Goal: Transaction & Acquisition: Purchase product/service

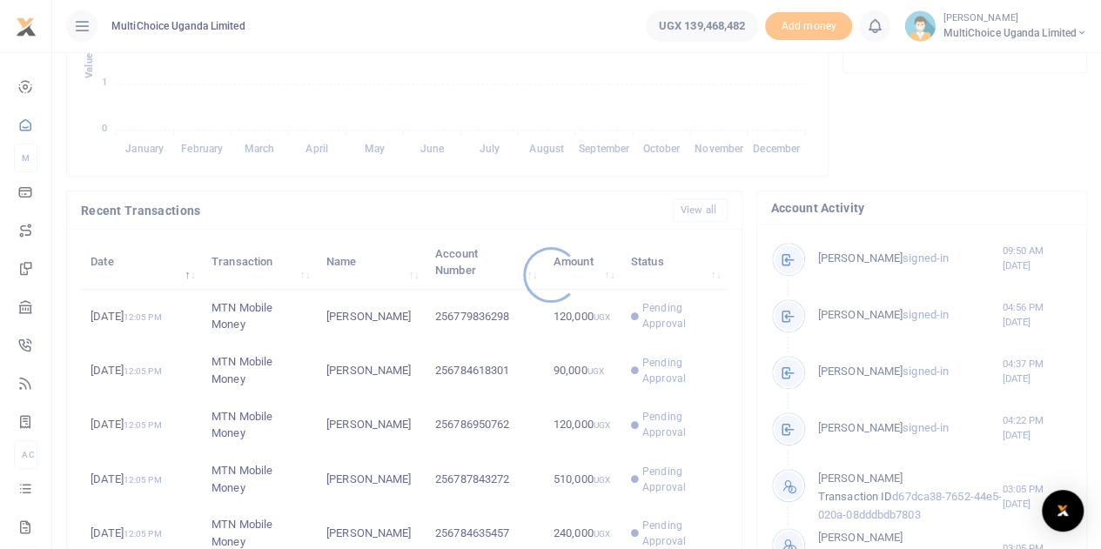
scroll to position [435, 0]
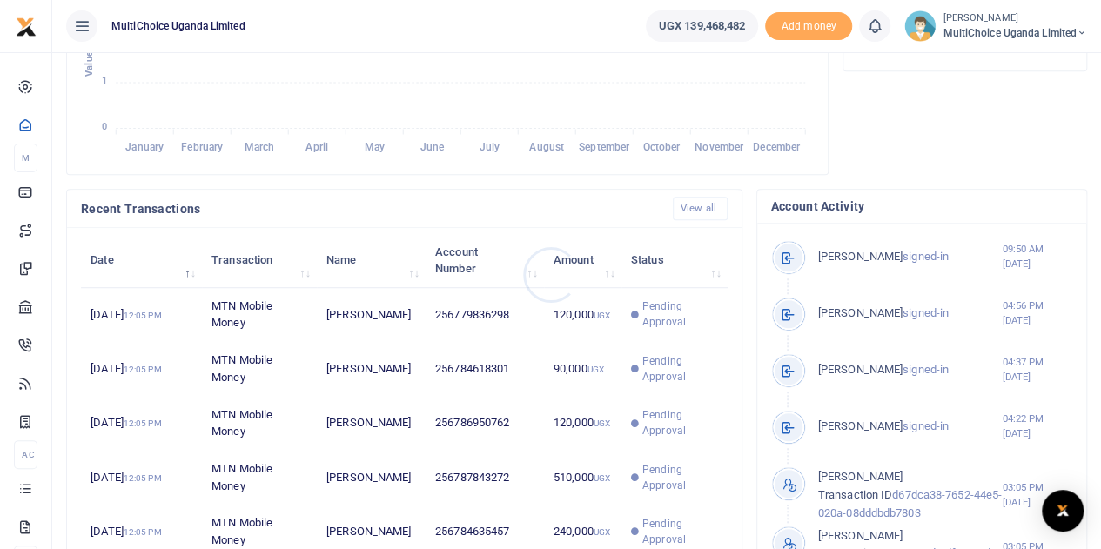
click at [667, 328] on div at bounding box center [550, 274] width 1101 height 549
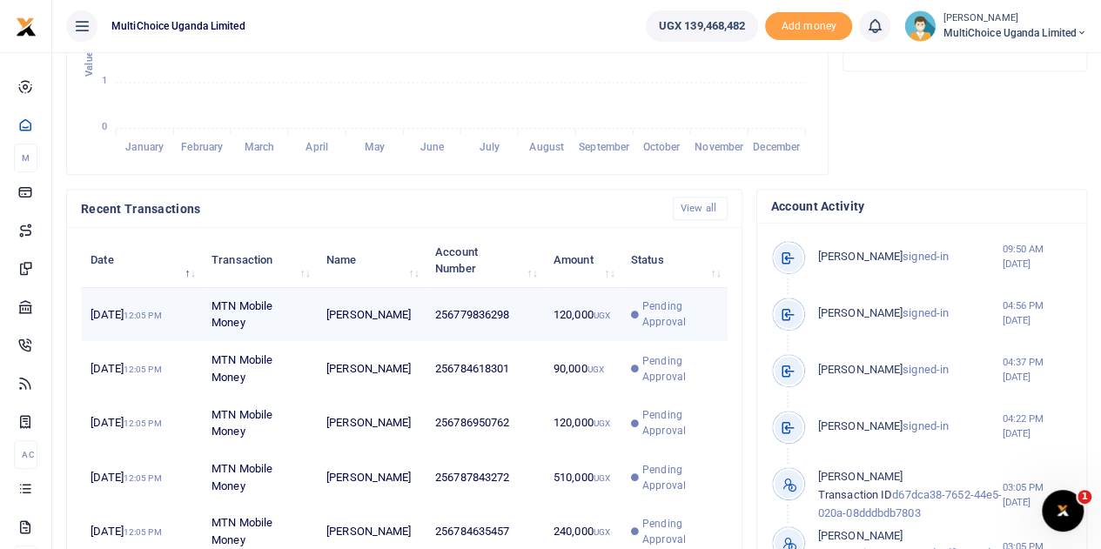
click at [664, 330] on span "Pending Approval" at bounding box center [680, 314] width 75 height 31
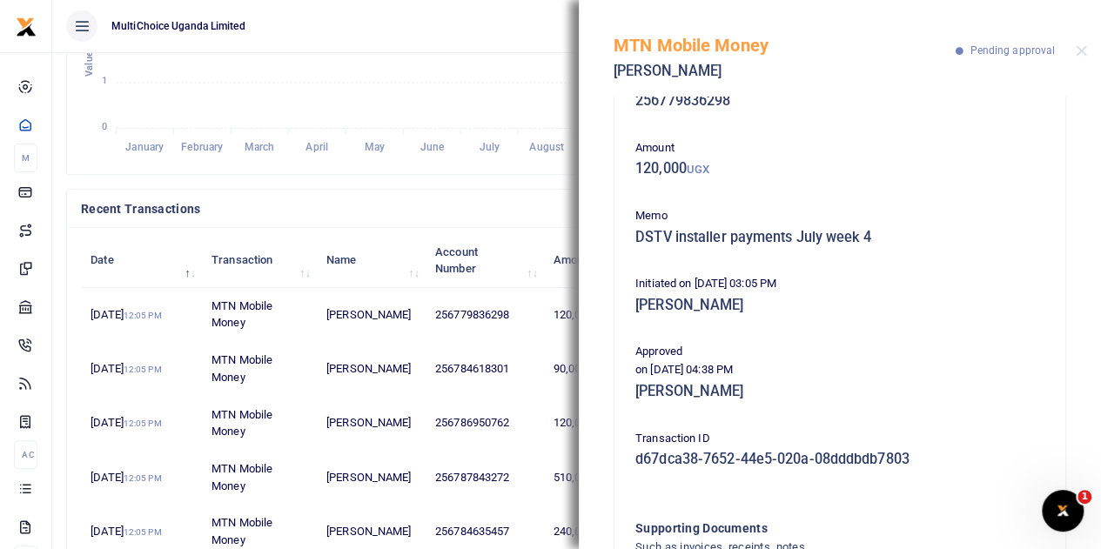
scroll to position [87, 0]
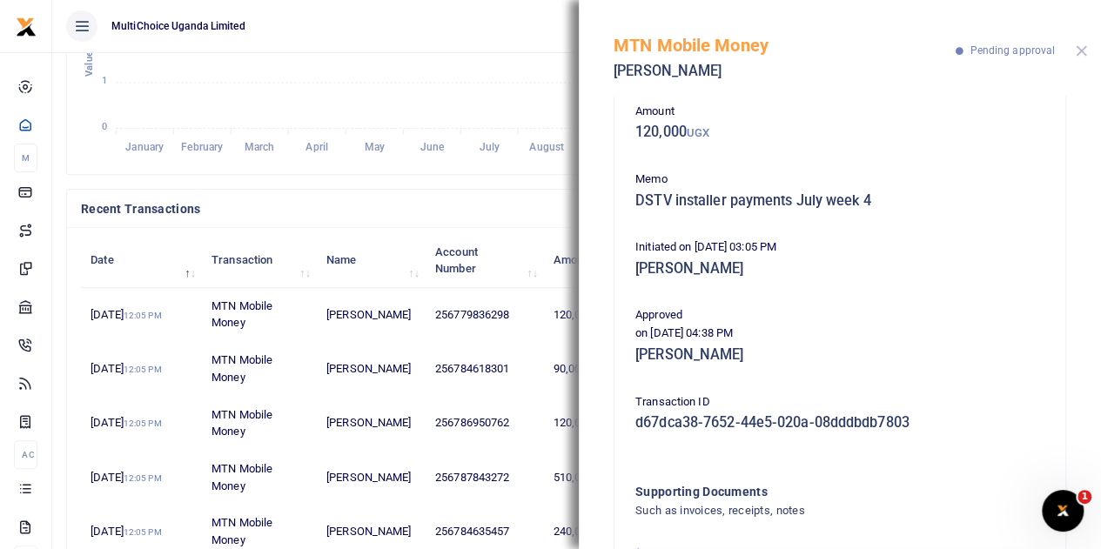
click at [1078, 55] on button "Close" at bounding box center [1081, 50] width 11 height 11
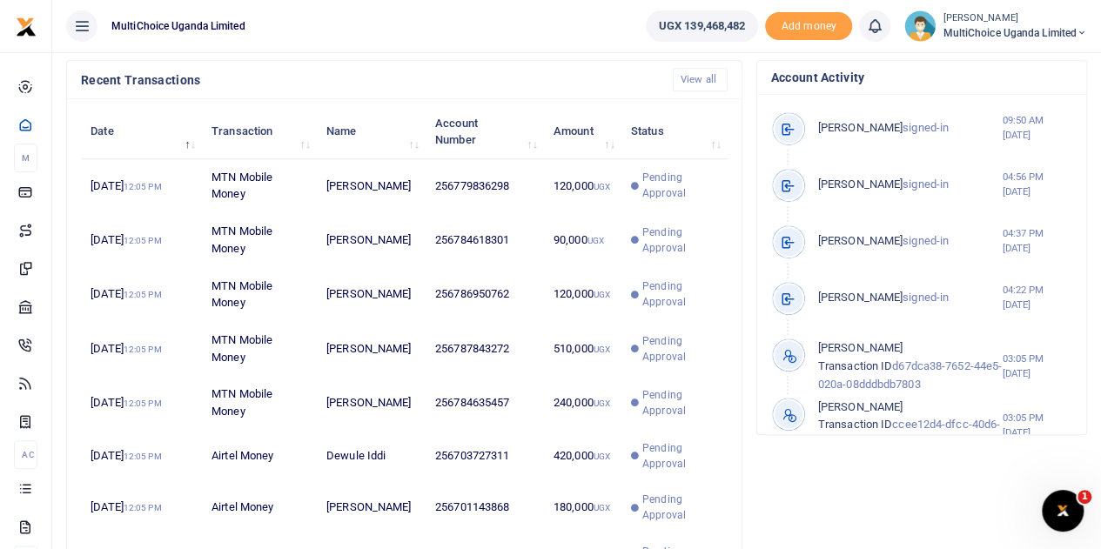
scroll to position [510, 0]
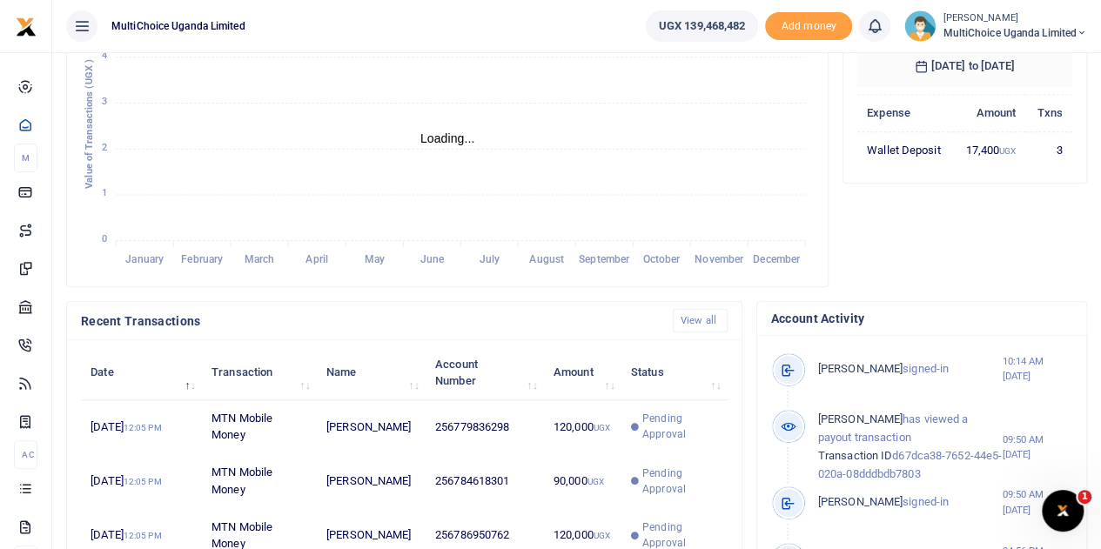
scroll to position [348, 0]
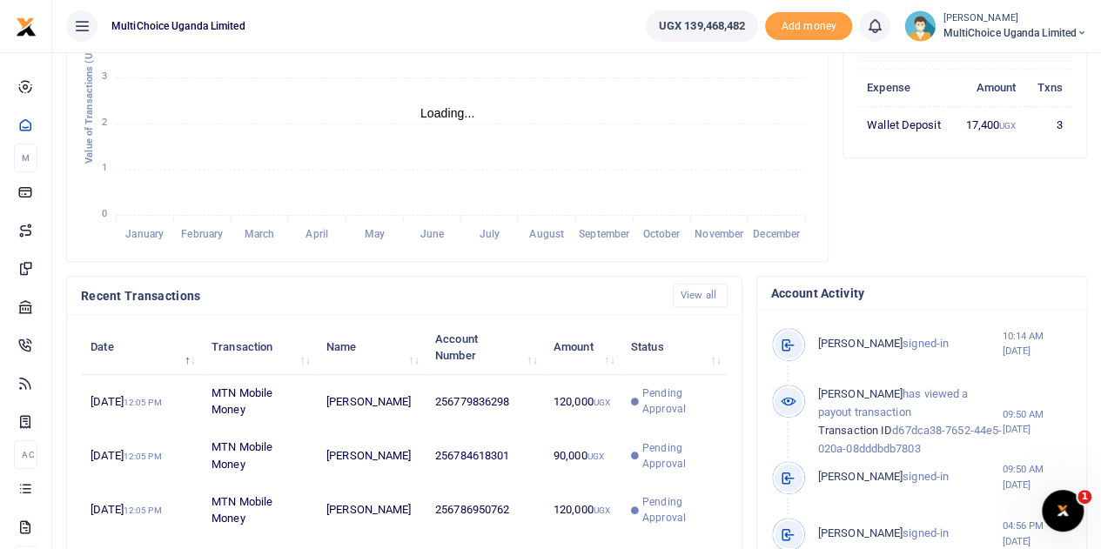
click at [1014, 25] on span "MultiChoice Uganda Limited" at bounding box center [1015, 33] width 145 height 16
click at [1016, 54] on link "Switch accounts" at bounding box center [1021, 63] width 138 height 24
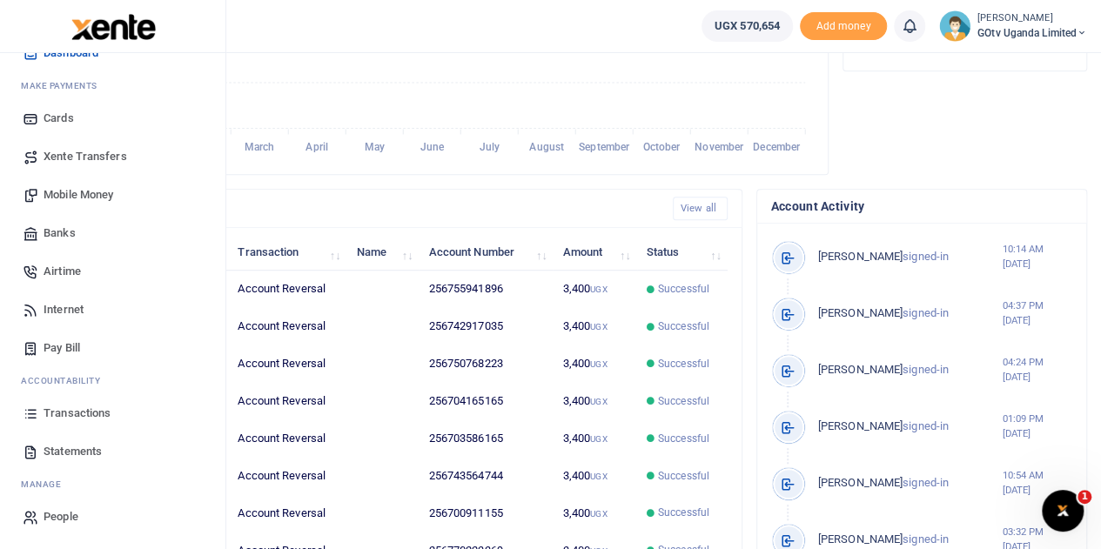
scroll to position [14, 14]
click at [65, 192] on span "Mobile Money" at bounding box center [79, 194] width 70 height 17
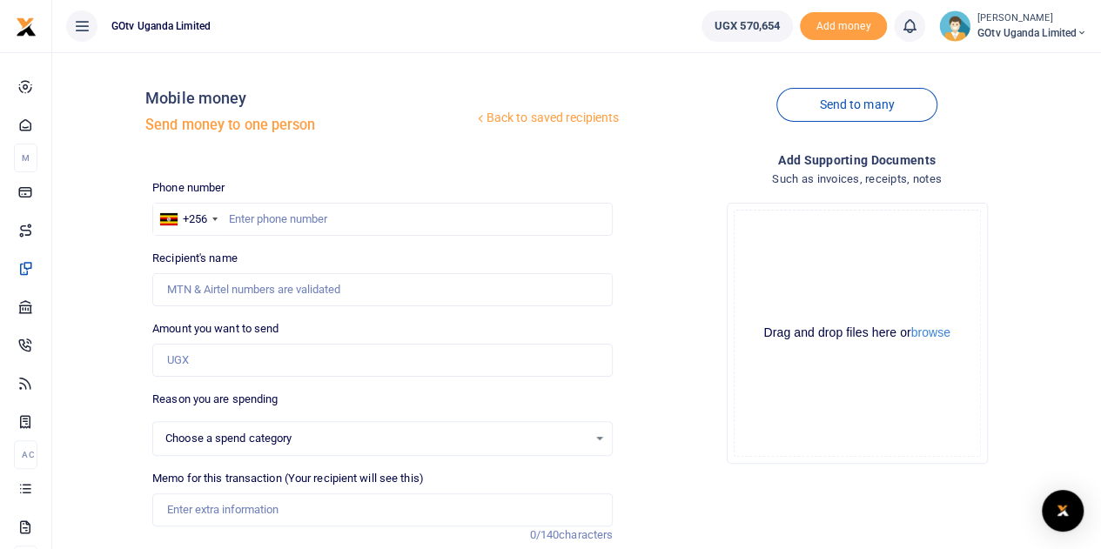
select select
click at [255, 218] on input "text" at bounding box center [382, 219] width 461 height 33
paste input "0762185807"
type input "0762185807"
type input "Stellamaris Abeja"
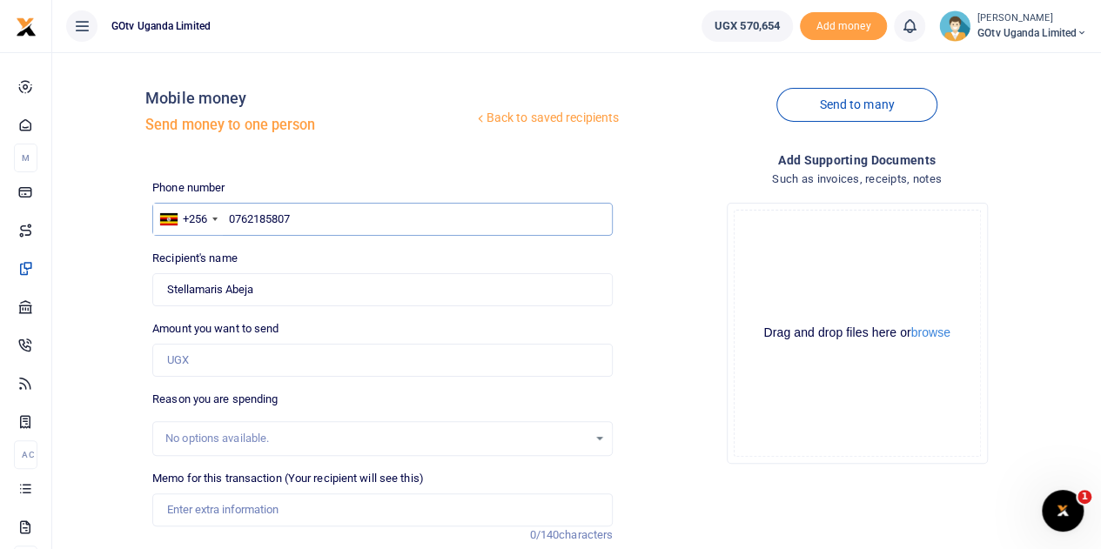
type input "0762185807"
click at [205, 364] on input "Amount you want to send" at bounding box center [382, 360] width 461 height 33
paste input "130,000"
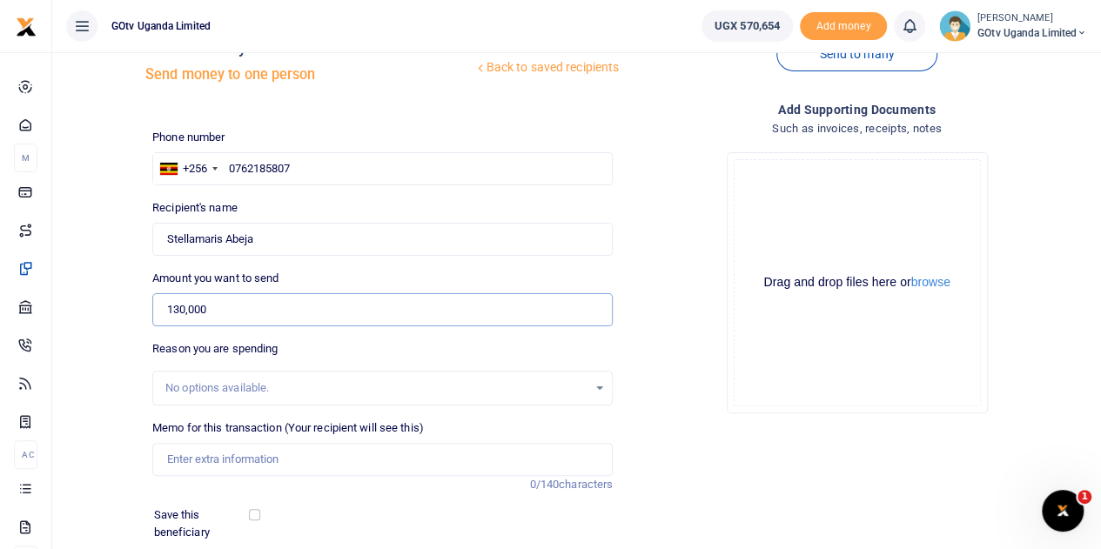
scroll to position [87, 0]
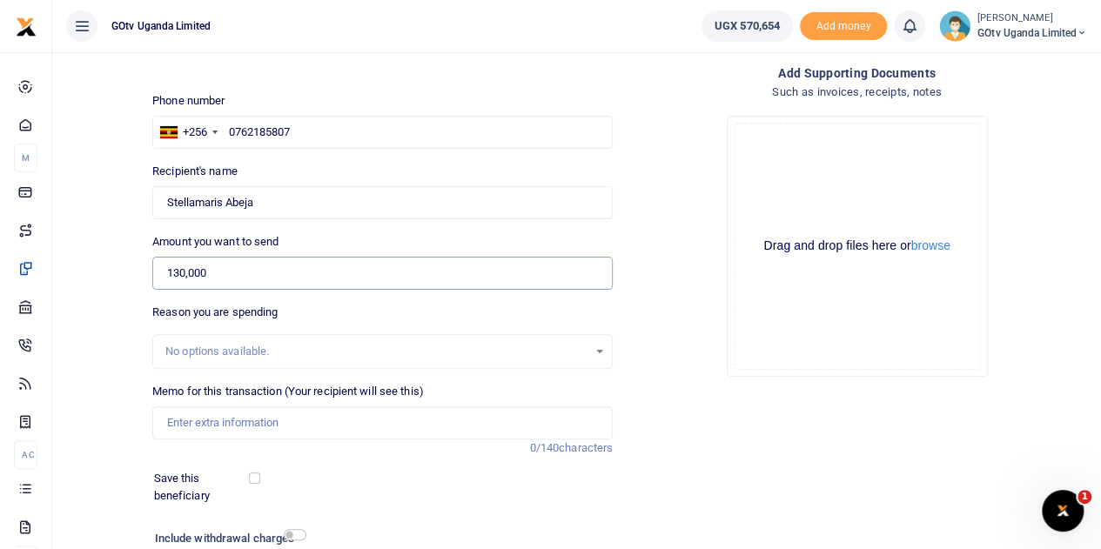
type input "130,000"
click at [204, 423] on input "Memo for this transaction (Your recipient will see this)" at bounding box center [382, 423] width 461 height 33
paste input "130,000"
type input "130,000"
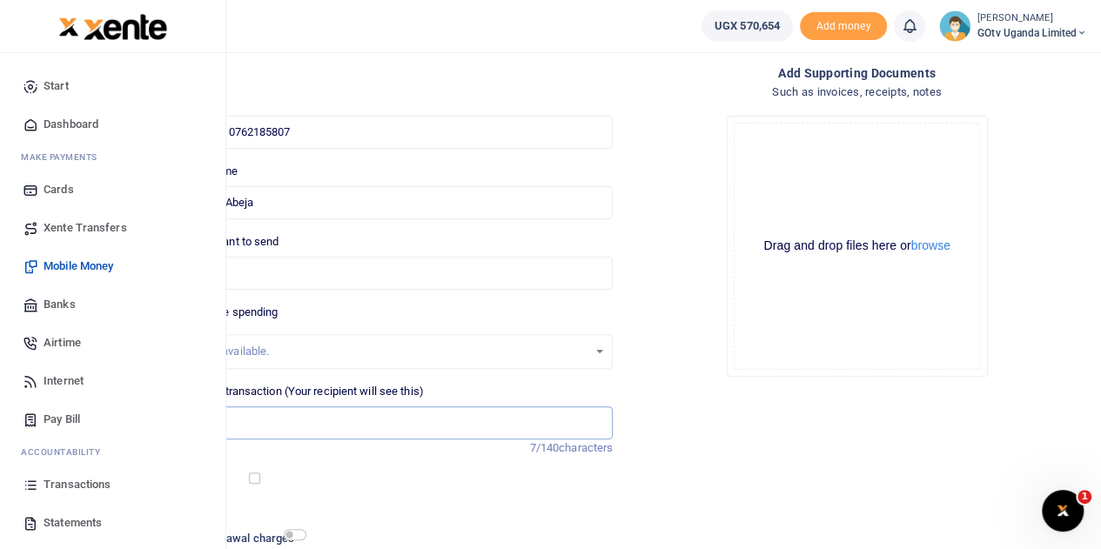
drag, startPoint x: 196, startPoint y: 418, endPoint x: 0, endPoint y: 242, distance: 263.3
click at [104, 427] on div "Back to saved recipients Mobile money Send money to one person Send to many Pho…" at bounding box center [576, 302] width 1035 height 646
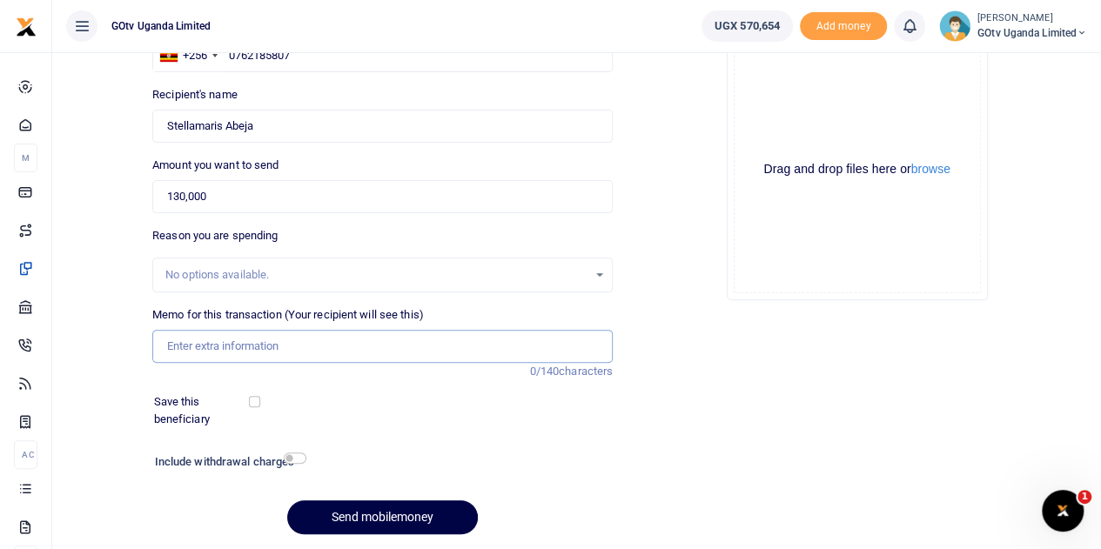
scroll to position [219, 0]
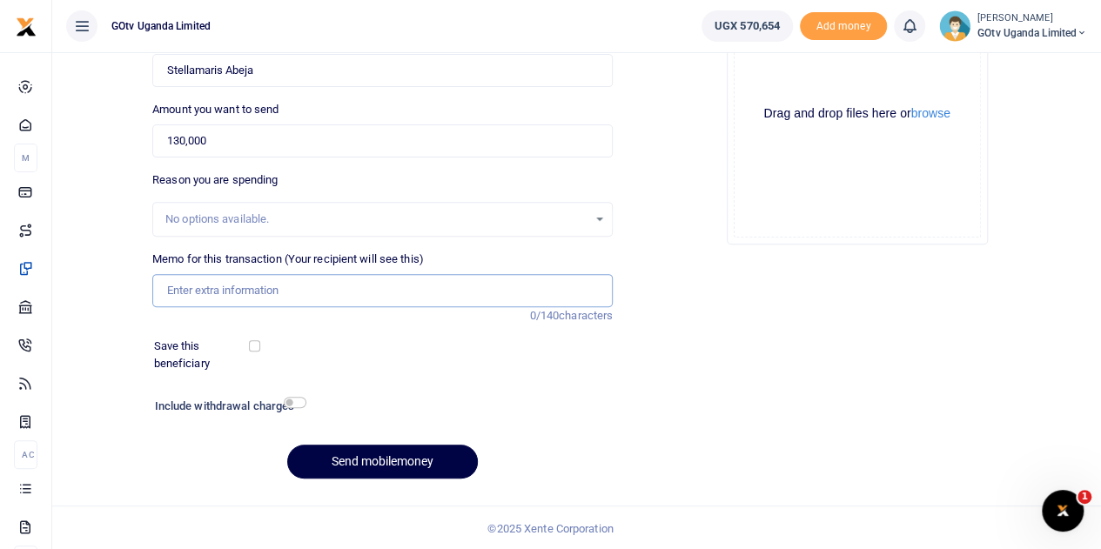
paste input "GOTV DSF COMMISSION JULY 25"
type input "GOTV DSF COMMISSION JULY 25"
click at [419, 351] on div "Save this beneficiary" at bounding box center [372, 355] width 450 height 34
click at [401, 449] on button "Send mobilemoney" at bounding box center [382, 462] width 191 height 34
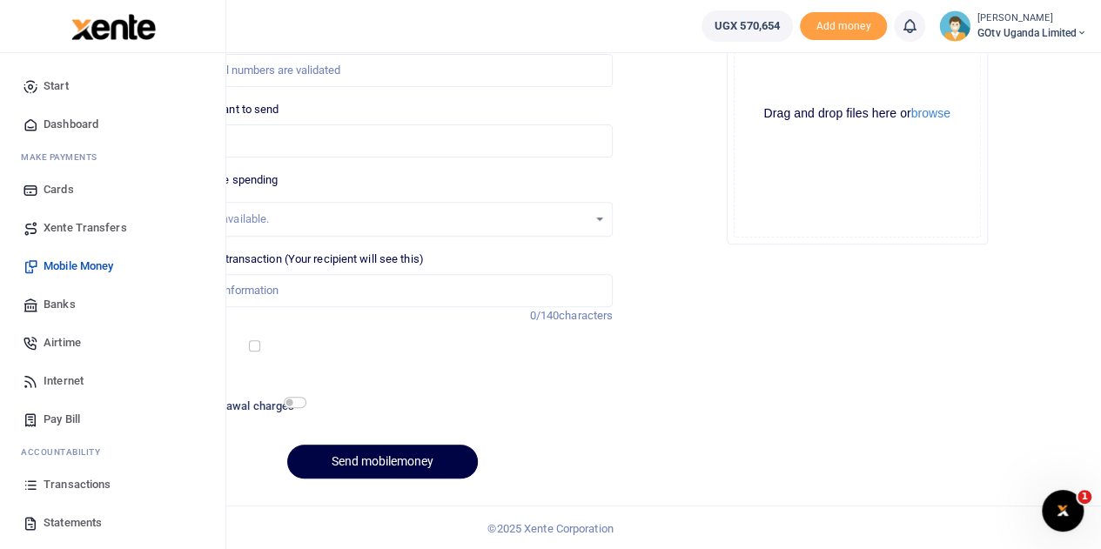
click at [73, 340] on span "Airtime" at bounding box center [62, 342] width 37 height 17
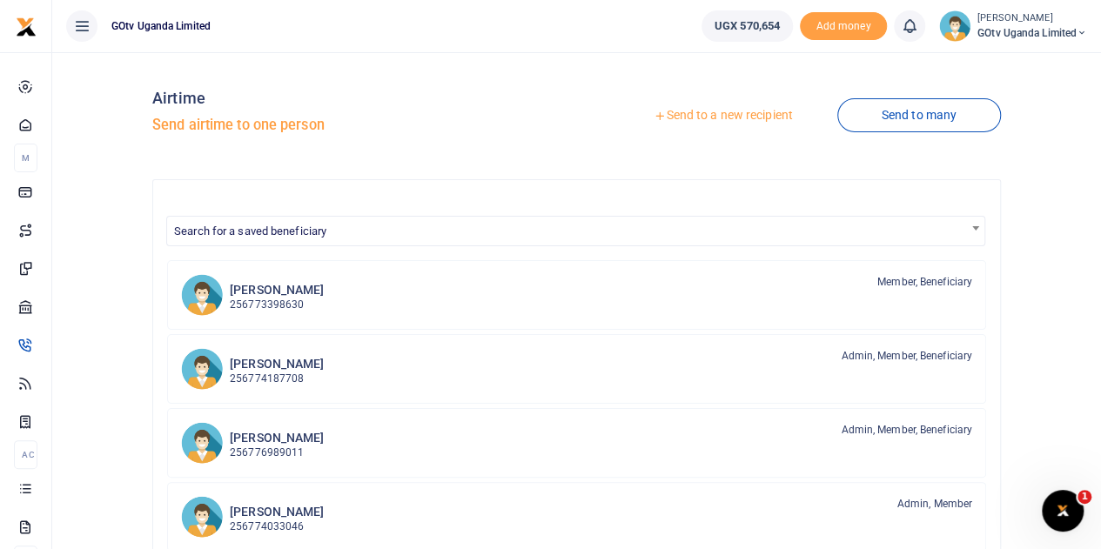
click at [756, 118] on link "Send to a new recipient" at bounding box center [722, 115] width 227 height 31
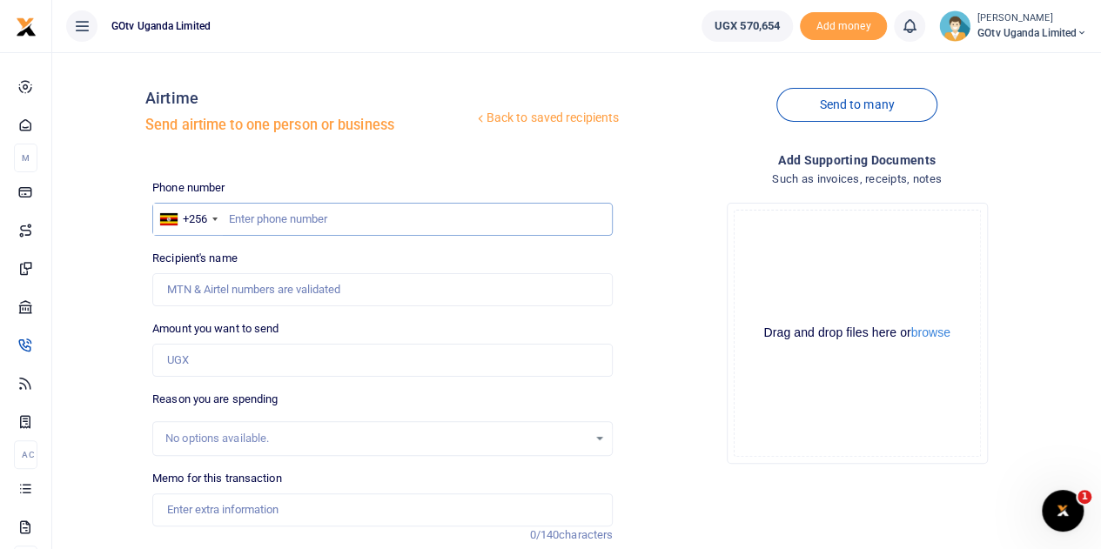
click at [443, 223] on input "text" at bounding box center [382, 219] width 461 height 33
paste input "0762185807"
type input "0762185807"
type input "Stellamaris Abeja"
type input "0762185807"
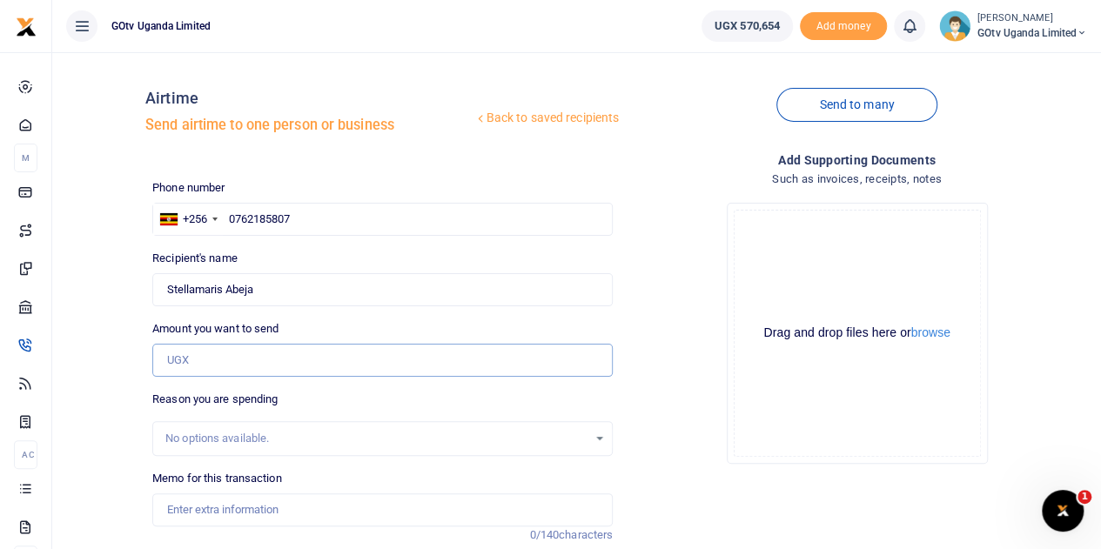
click at [258, 372] on input "Amount you want to send" at bounding box center [382, 360] width 461 height 33
paste input "17,906"
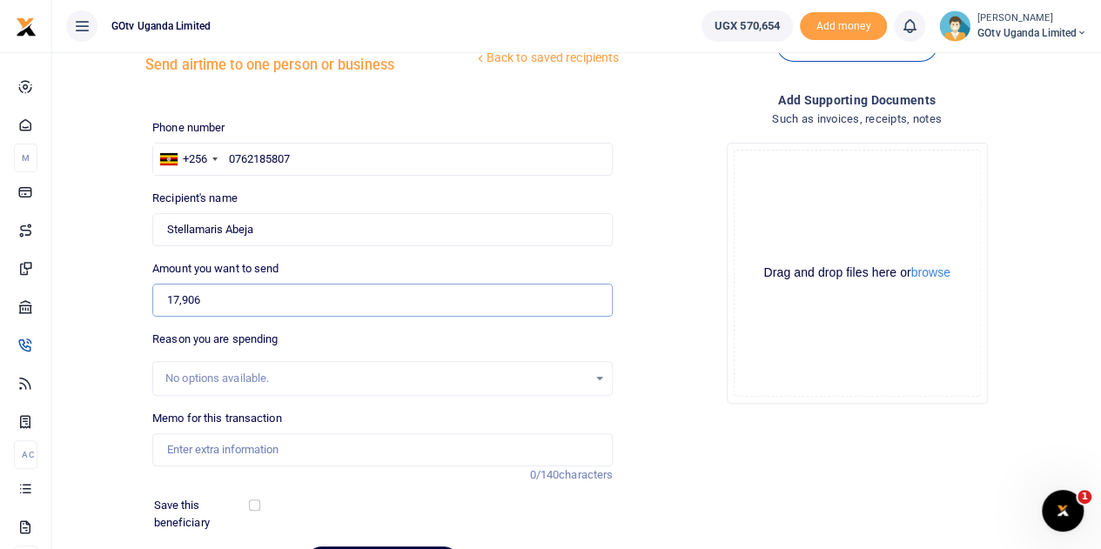
scroll to position [87, 0]
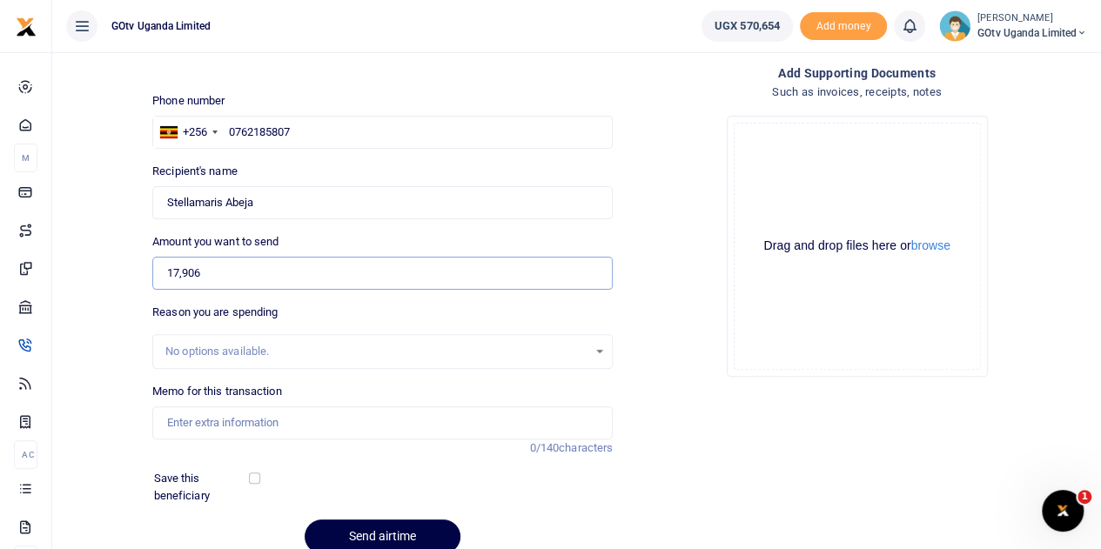
type input "17,906"
click at [407, 431] on input "Memo for this transaction" at bounding box center [382, 423] width 461 height 33
click at [403, 431] on input "Memo for this transaction" at bounding box center [382, 423] width 461 height 33
paste input "Sales Bonus Airtime August 25"
type input "Sales Bonus Airtime August 25"
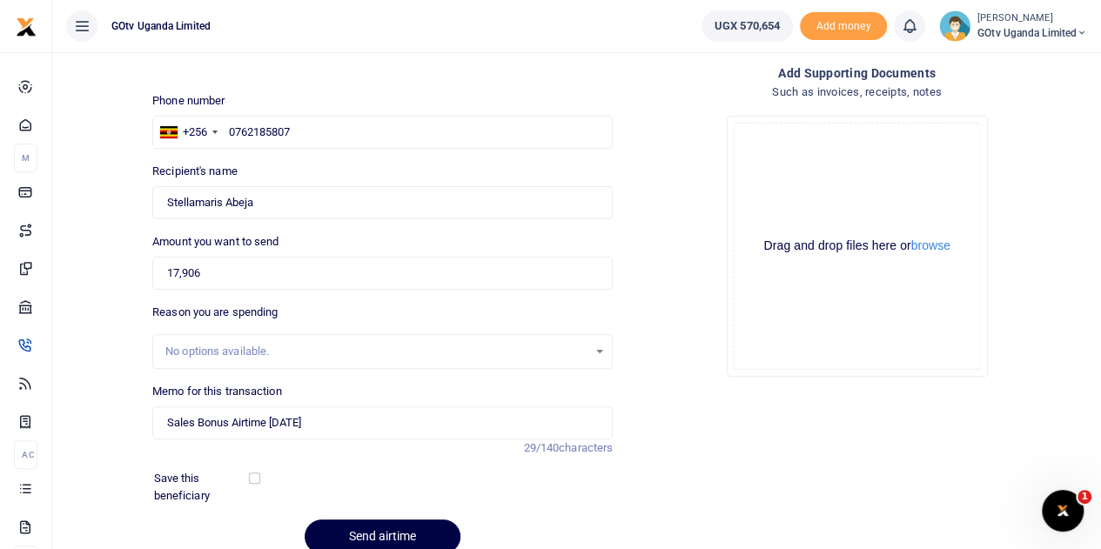
click at [679, 422] on div "Add supporting Documents Such as invoices, receipts, notes Drop your files here…" at bounding box center [857, 316] width 475 height 505
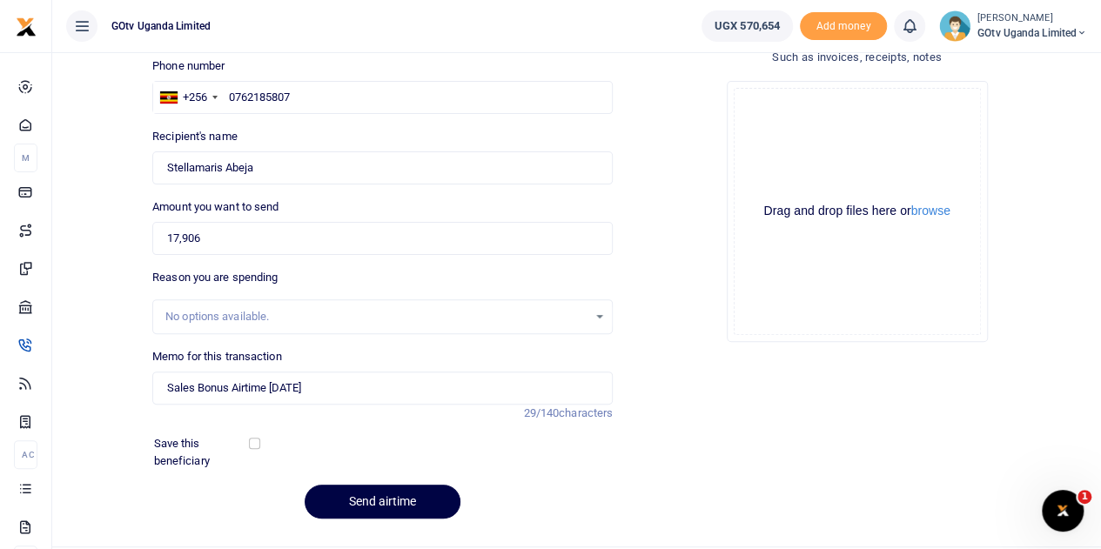
scroll to position [163, 0]
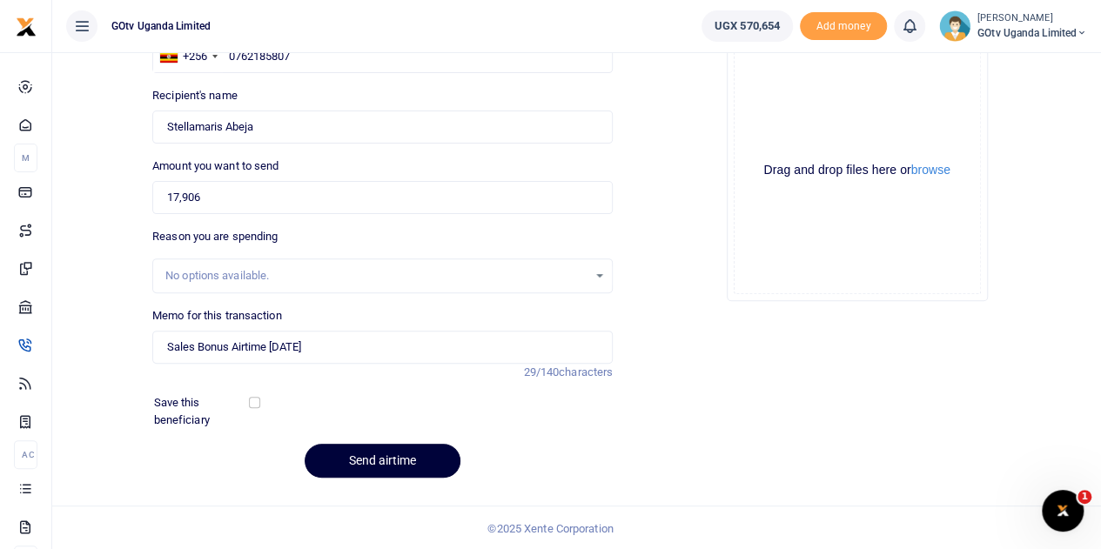
click at [384, 454] on button "Send airtime" at bounding box center [383, 461] width 156 height 34
click at [384, 454] on div "Initiating" at bounding box center [382, 461] width 461 height 34
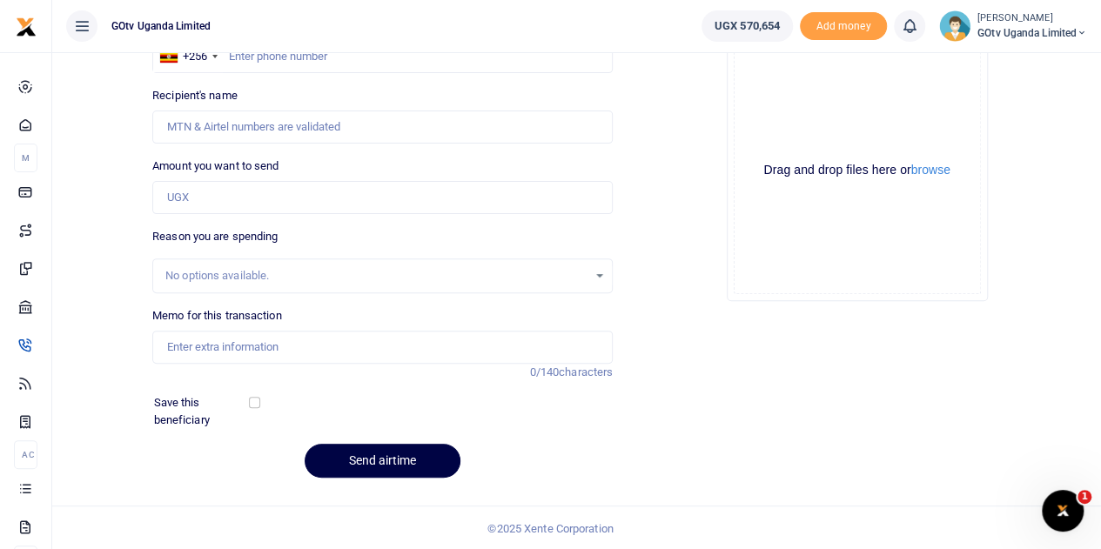
click at [1045, 27] on span "GOtv Uganda Limited" at bounding box center [1033, 33] width 110 height 16
click at [1033, 58] on link "Switch accounts" at bounding box center [1022, 63] width 138 height 24
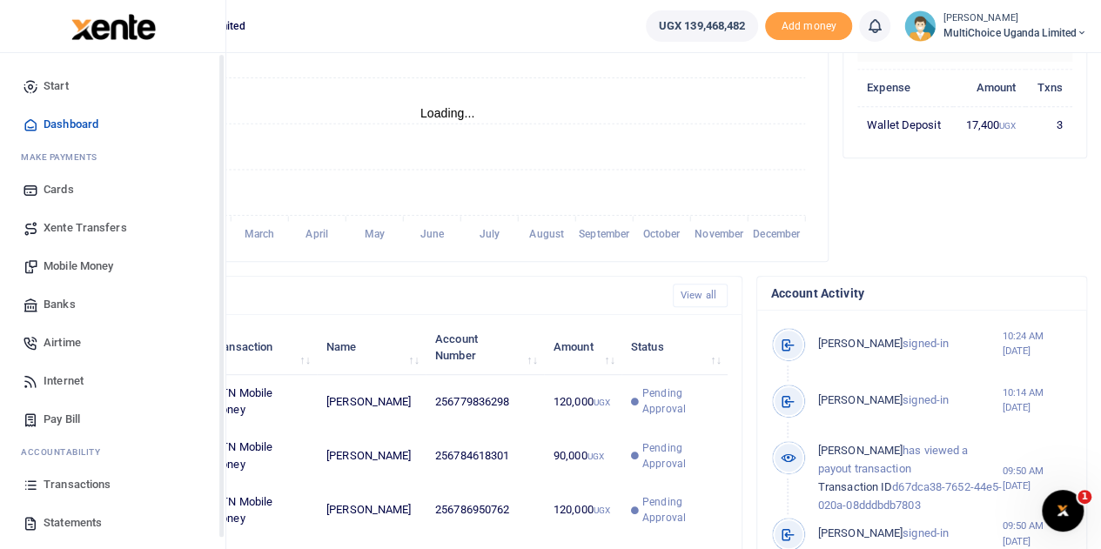
scroll to position [14, 14]
click at [81, 258] on span "Mobile Money" at bounding box center [79, 266] width 70 height 17
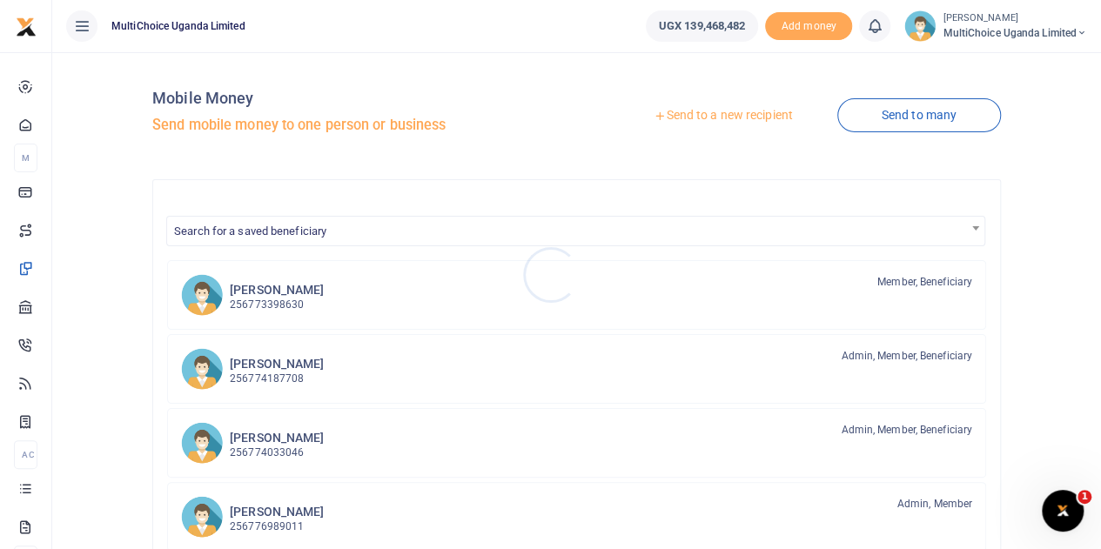
click at [744, 129] on div at bounding box center [550, 274] width 1101 height 549
click at [744, 117] on link "Send to a new recipient" at bounding box center [722, 115] width 227 height 31
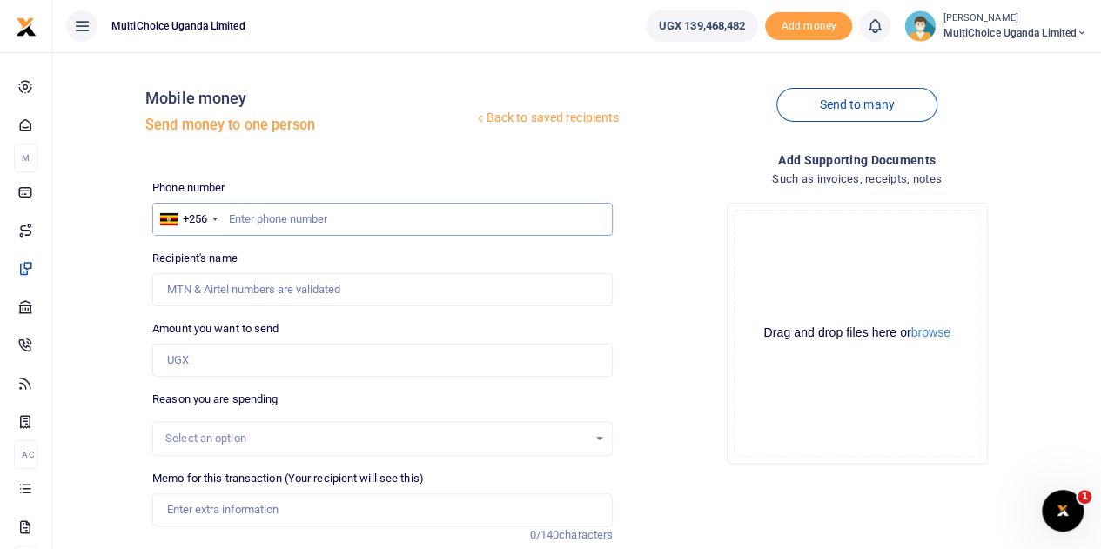
click at [329, 219] on input "text" at bounding box center [382, 219] width 461 height 33
paste input "0762185807"
type input "0762185807"
type input "Stellamaris Abeja"
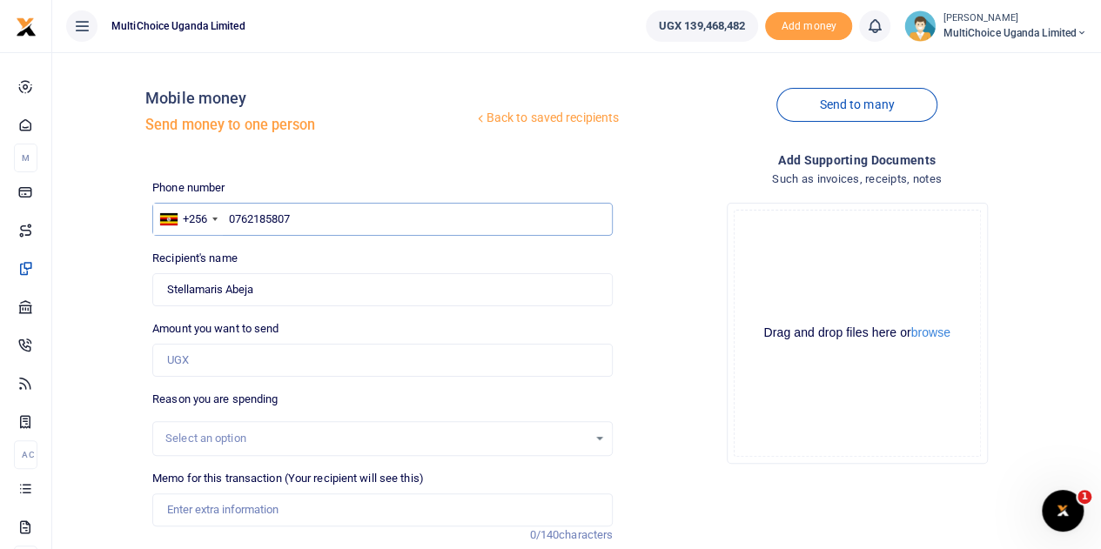
type input "0762185807"
click at [246, 373] on input "Amount you want to send" at bounding box center [382, 360] width 461 height 33
paste input "130,000"
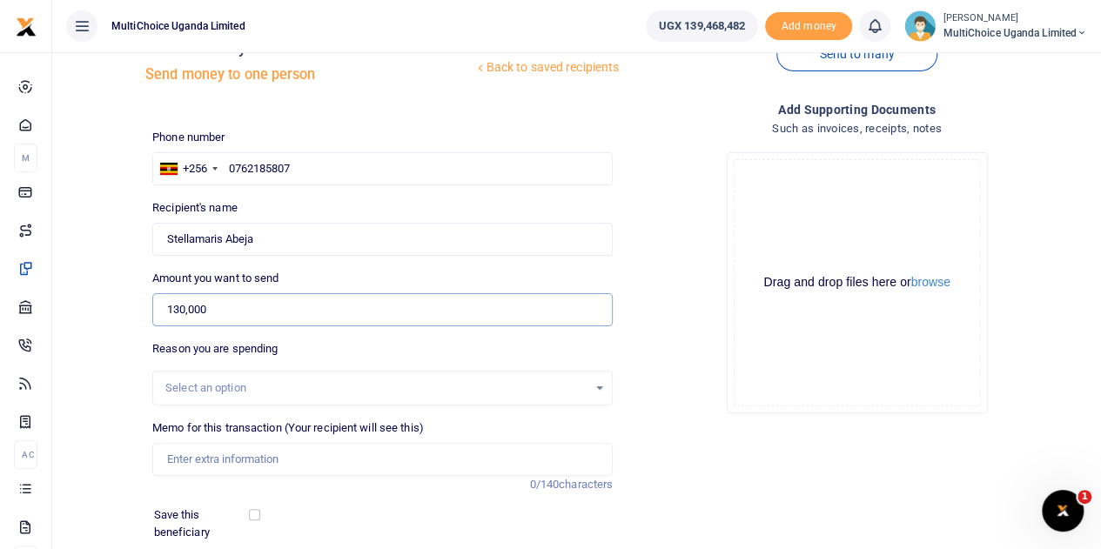
scroll to position [87, 0]
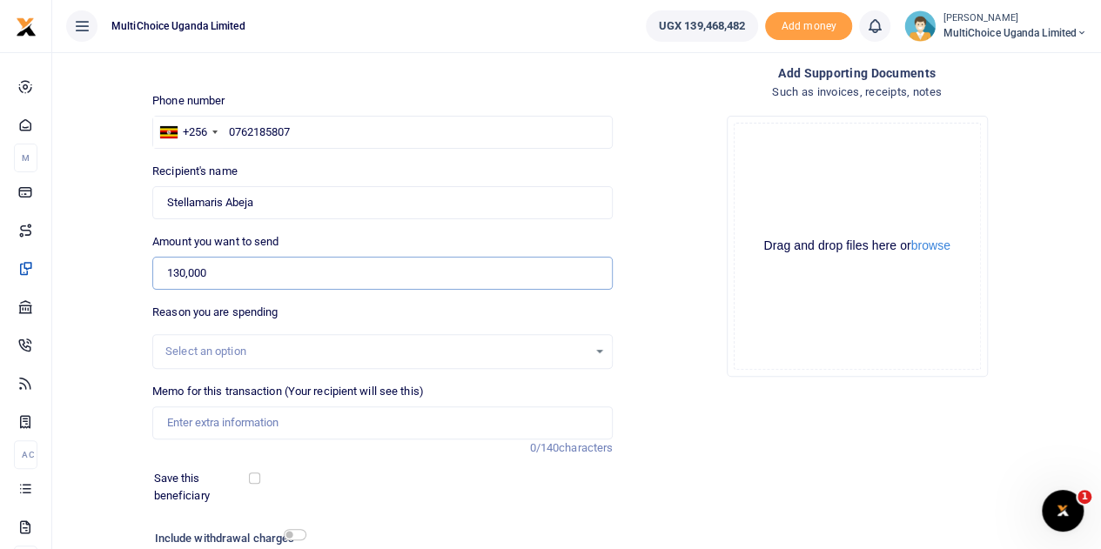
type input "130,000"
click at [324, 419] on input "Memo for this transaction (Your recipient will see this)" at bounding box center [382, 423] width 461 height 33
paste input "DSTV DSF COMMISSION [DATE]"
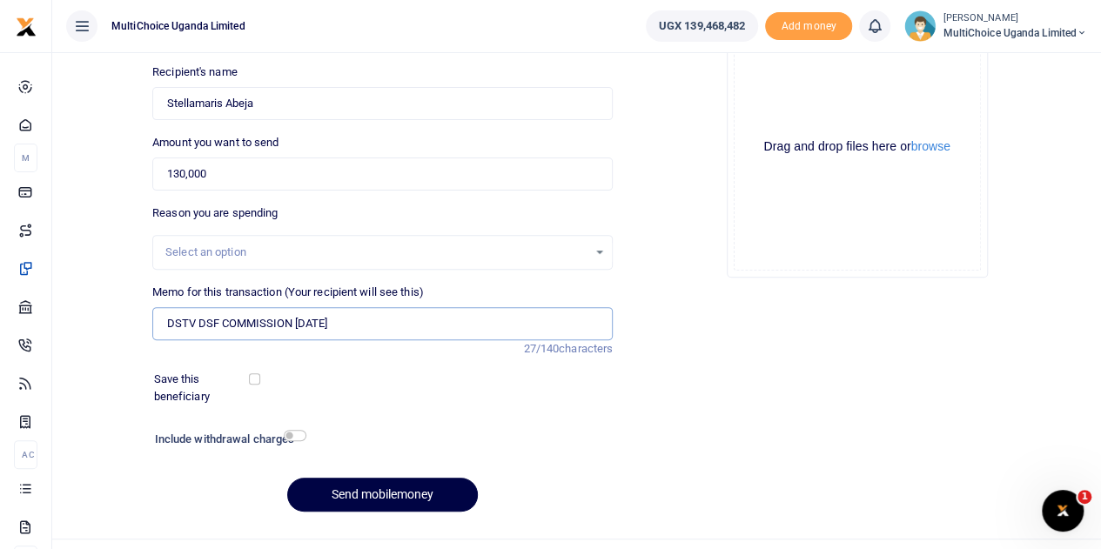
scroll to position [219, 0]
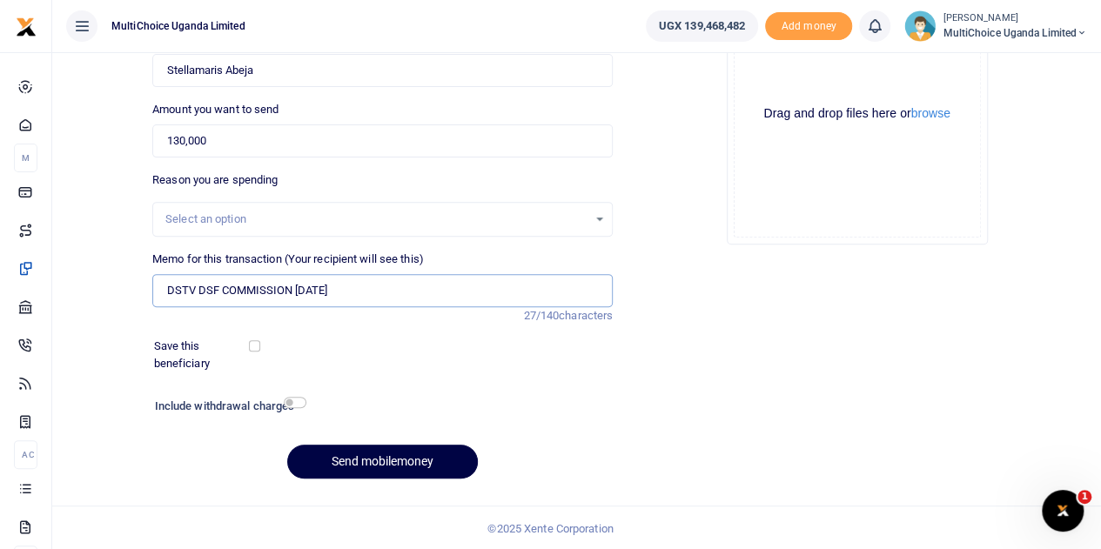
type input "DSTV DSF COMMISSION [DATE]"
click at [679, 371] on div "Add supporting Documents Such as invoices, receipts, notes Drop your files here…" at bounding box center [857, 212] width 475 height 562
click at [385, 451] on button "Send mobilemoney" at bounding box center [382, 462] width 191 height 34
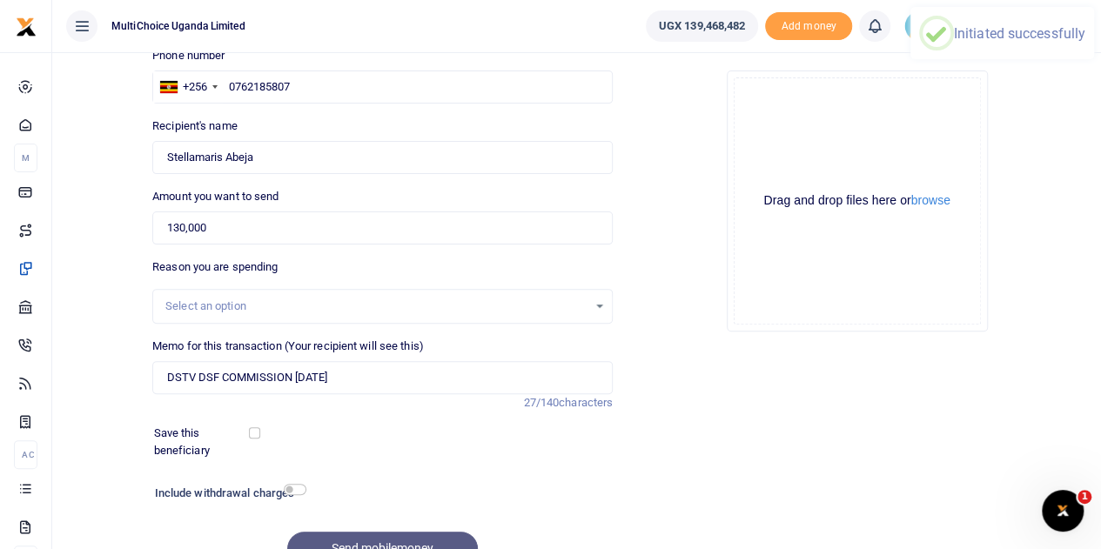
scroll to position [45, 0]
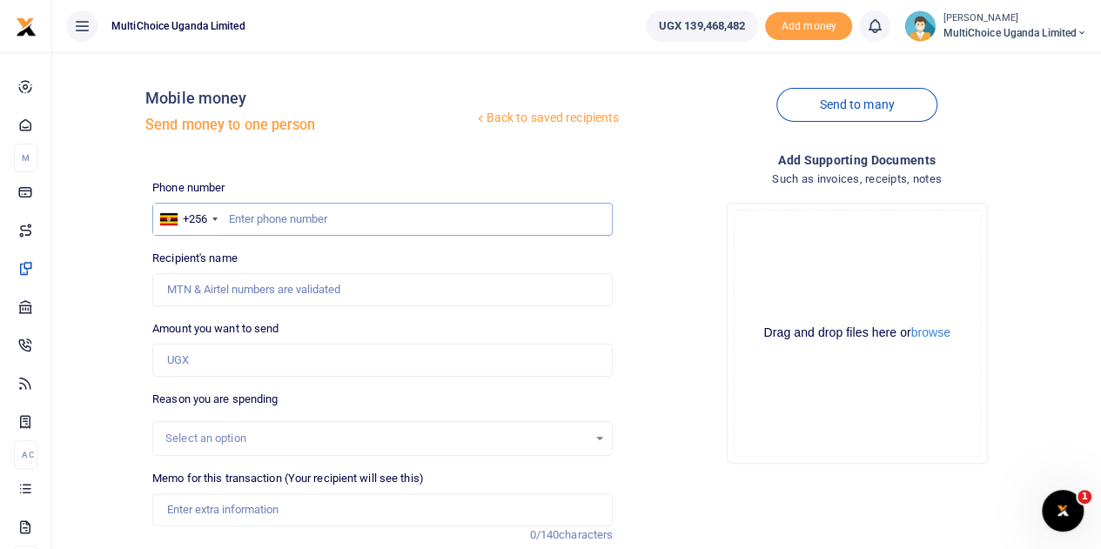
click at [261, 219] on input "text" at bounding box center [382, 219] width 461 height 33
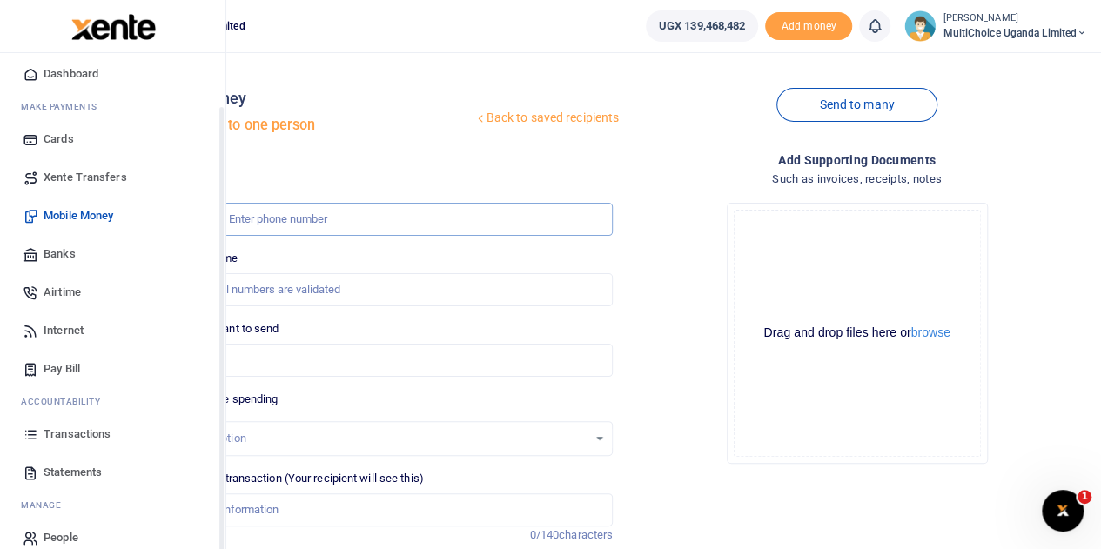
scroll to position [71, 0]
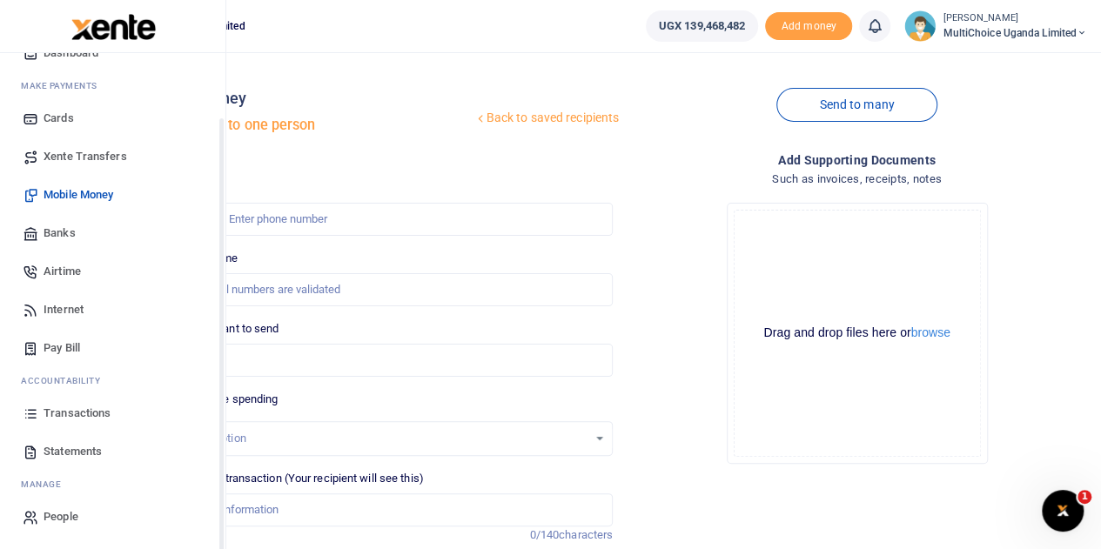
click at [91, 417] on span "Transactions" at bounding box center [77, 413] width 67 height 17
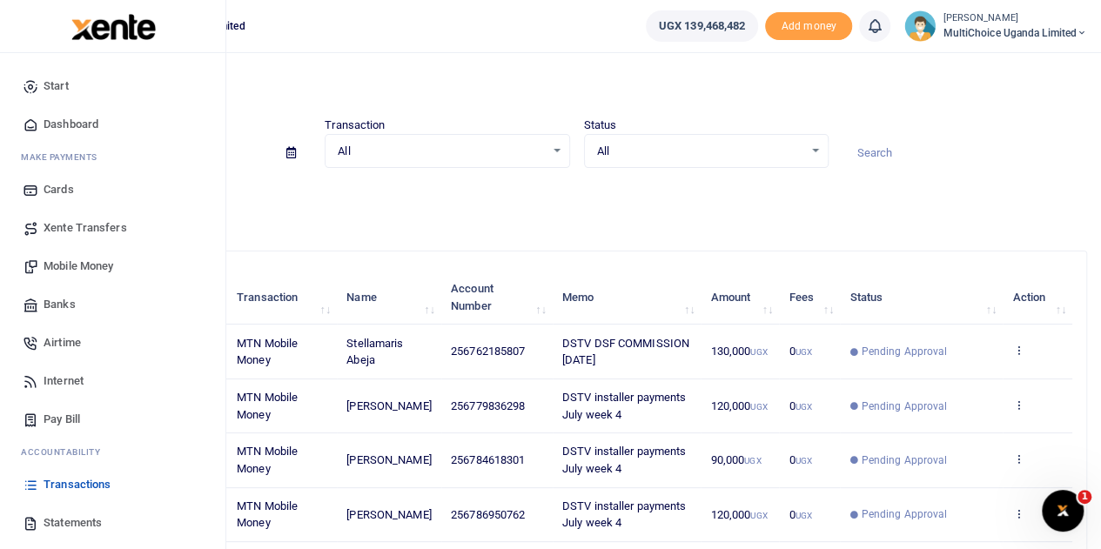
click at [80, 264] on span "Mobile Money" at bounding box center [79, 266] width 70 height 17
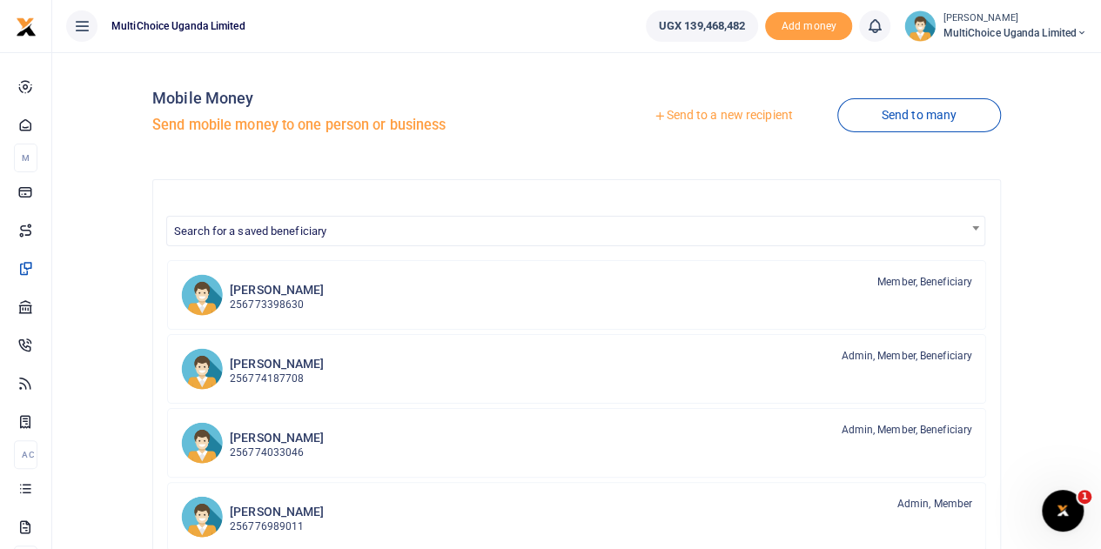
click at [731, 112] on link "Send to a new recipient" at bounding box center [722, 115] width 227 height 31
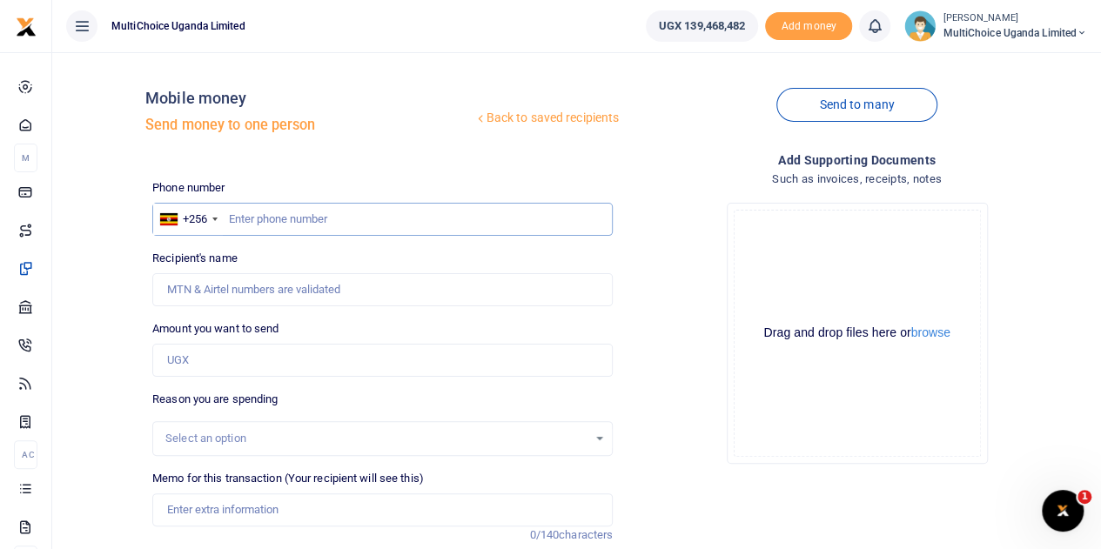
click at [343, 226] on input "text" at bounding box center [382, 219] width 461 height 33
paste input "0702513545"
type input "0702513545"
type input "Wambedde Byroncurthbert"
type input "0702513545"
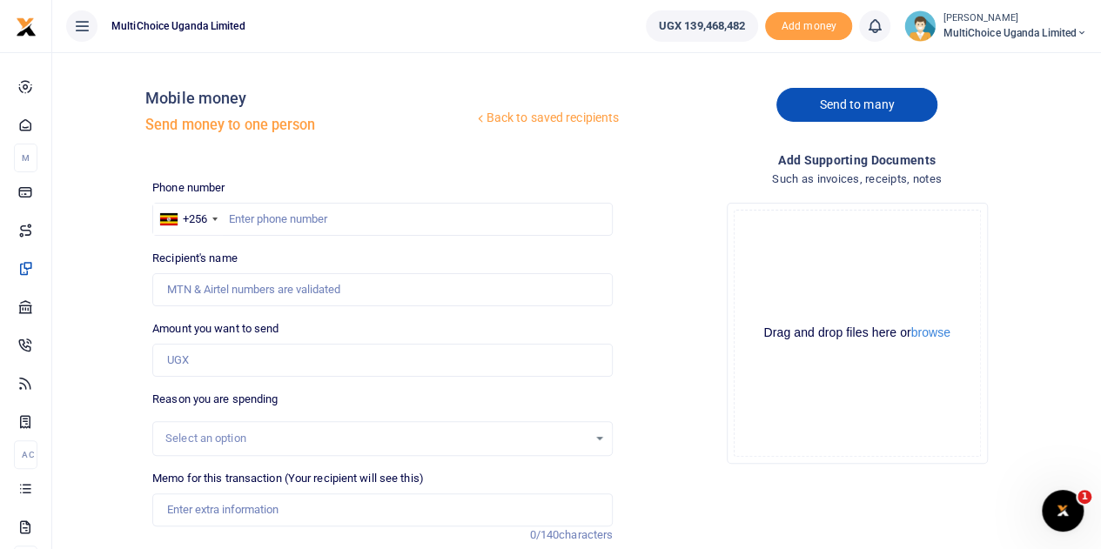
click at [852, 95] on link "Send to many" at bounding box center [857, 105] width 160 height 34
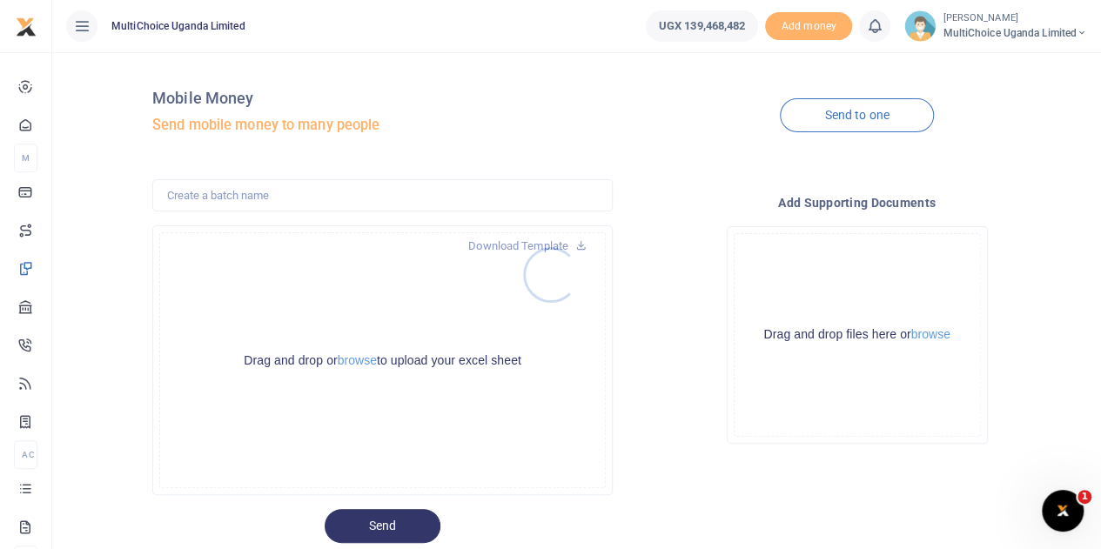
click at [523, 239] on div at bounding box center [550, 274] width 1101 height 549
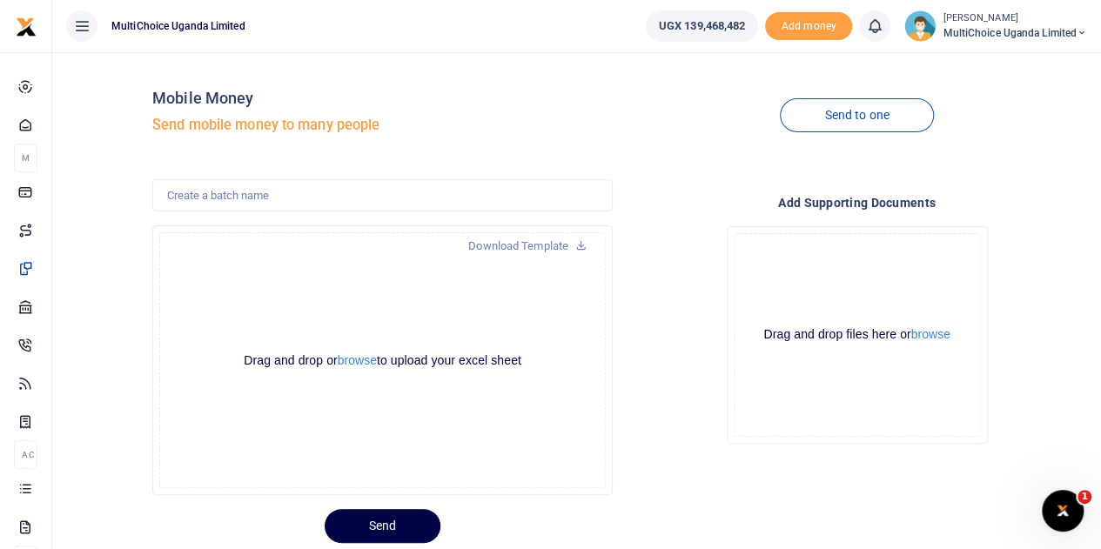
click at [524, 247] on link "Download Template" at bounding box center [527, 246] width 146 height 28
click at [467, 428] on div "Drag and drop or browse to upload your excel sheet Powered by Uppy" at bounding box center [382, 360] width 447 height 256
click at [846, 105] on link "Send to one" at bounding box center [856, 115] width 153 height 34
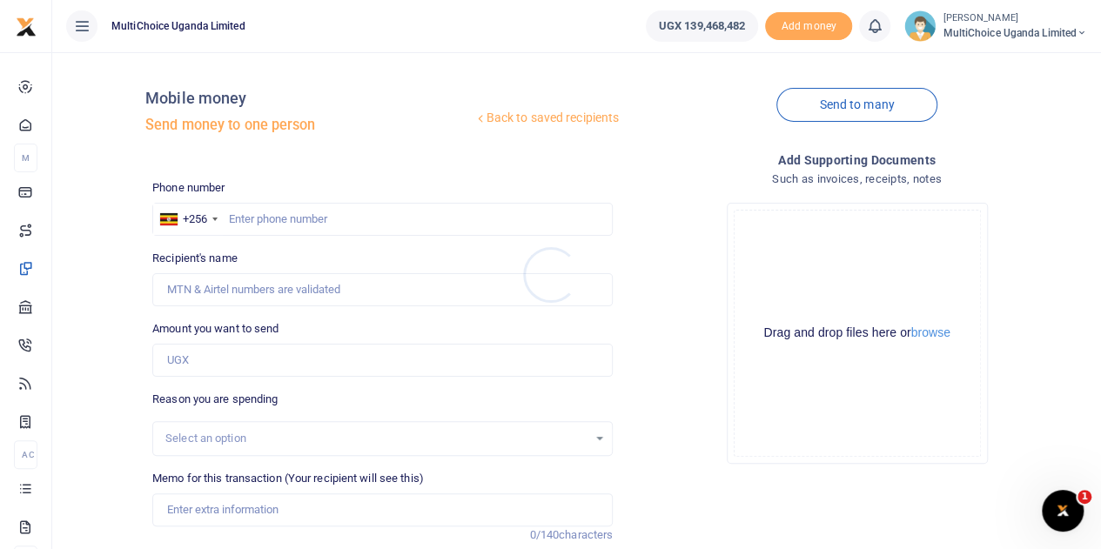
click at [273, 227] on div at bounding box center [550, 274] width 1101 height 549
click at [275, 226] on input "text" at bounding box center [382, 219] width 461 height 33
paste input "0702513545"
type input "0702513545"
type input "Wambedde Byroncurthbert"
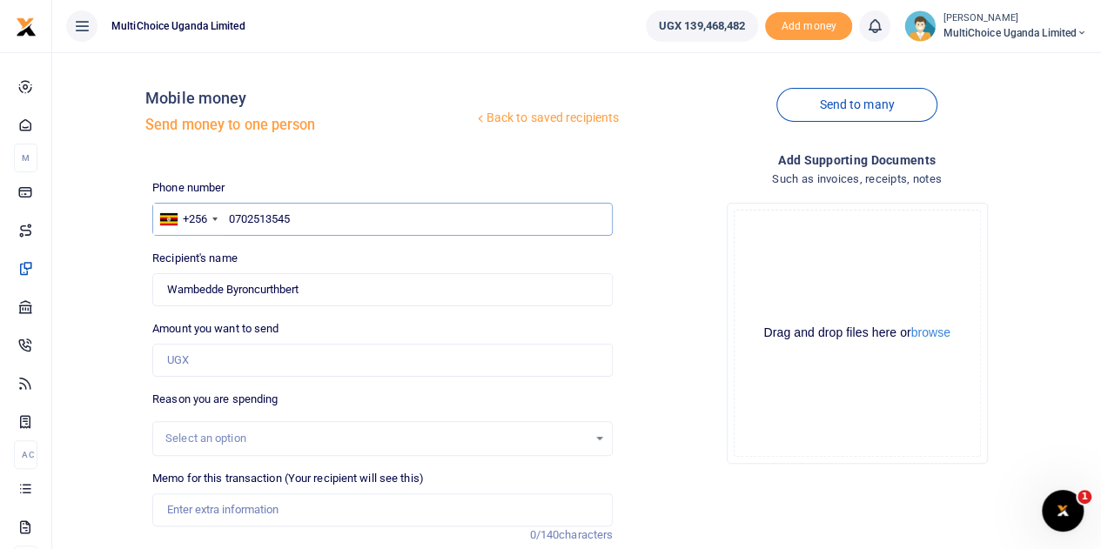
type input "0702513545"
click at [332, 368] on input "Amount you want to send" at bounding box center [382, 360] width 461 height 33
type input "215,000"
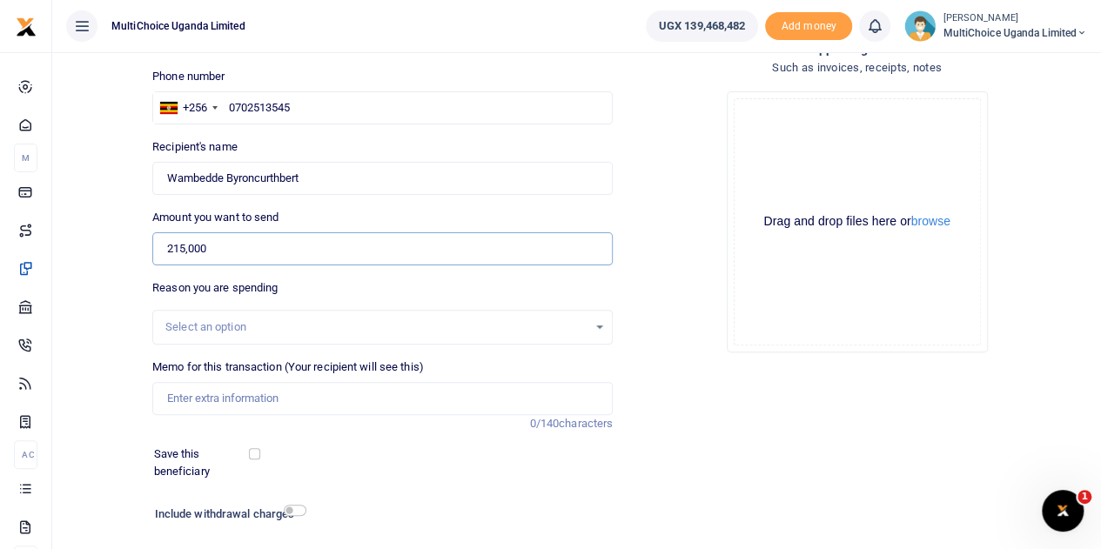
scroll to position [174, 0]
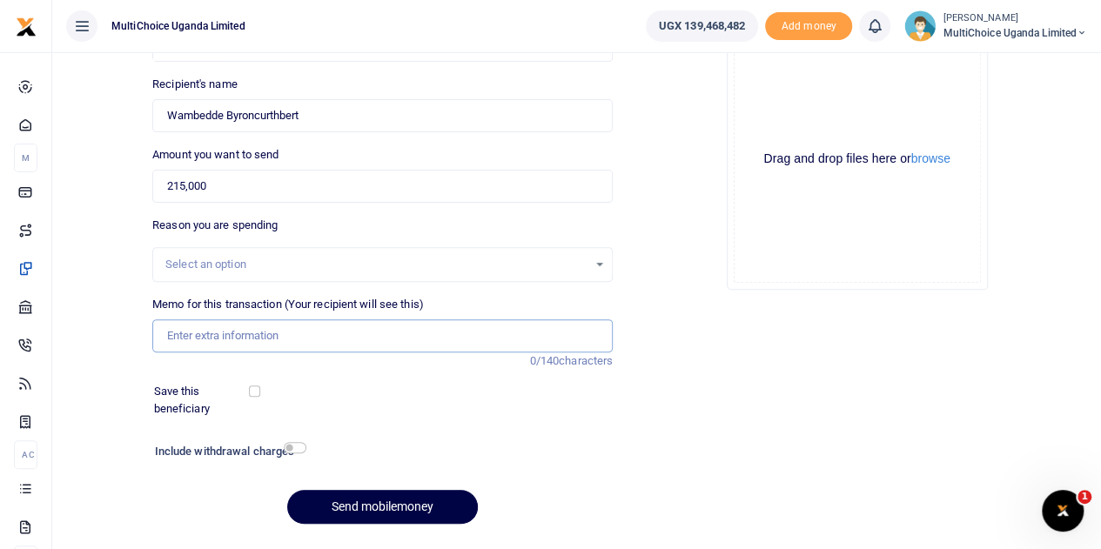
click at [266, 343] on input "Memo for this transaction (Your recipient will see this)" at bounding box center [382, 336] width 461 height 33
paste input "DSTV DSF COMMISSION [DATE]"
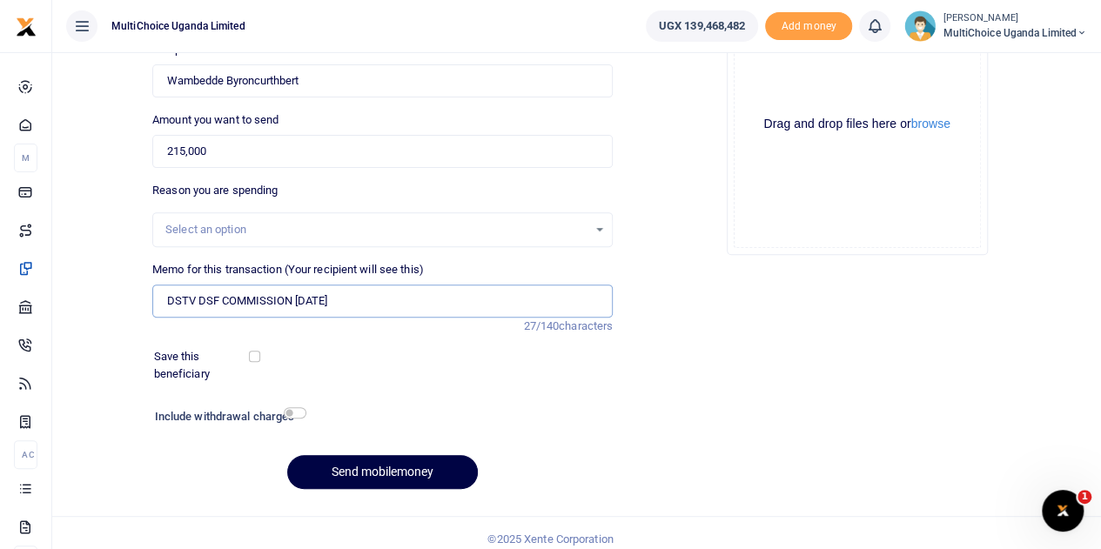
scroll to position [219, 0]
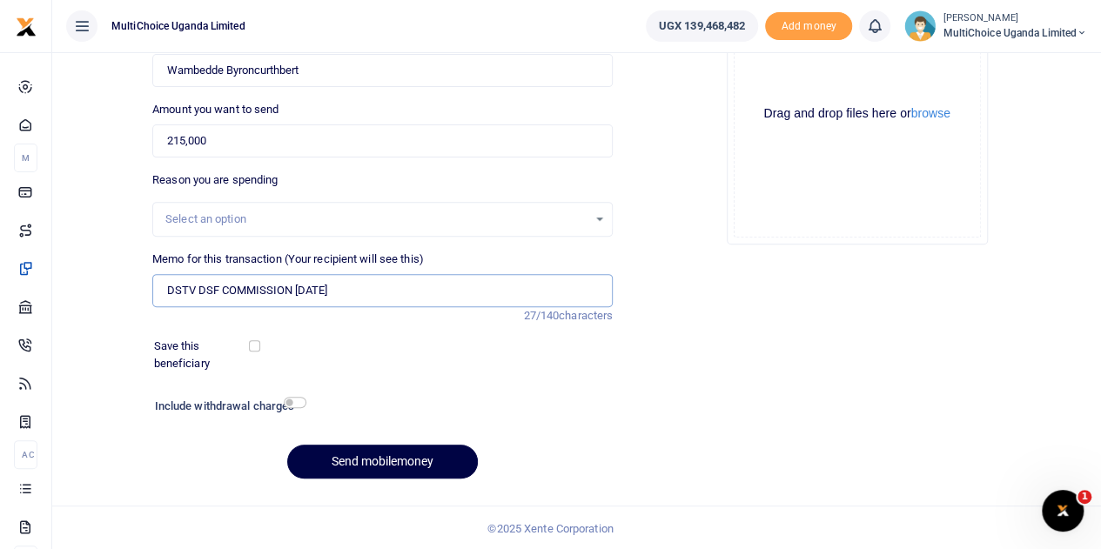
type input "DSTV DSF COMMISSION [DATE]"
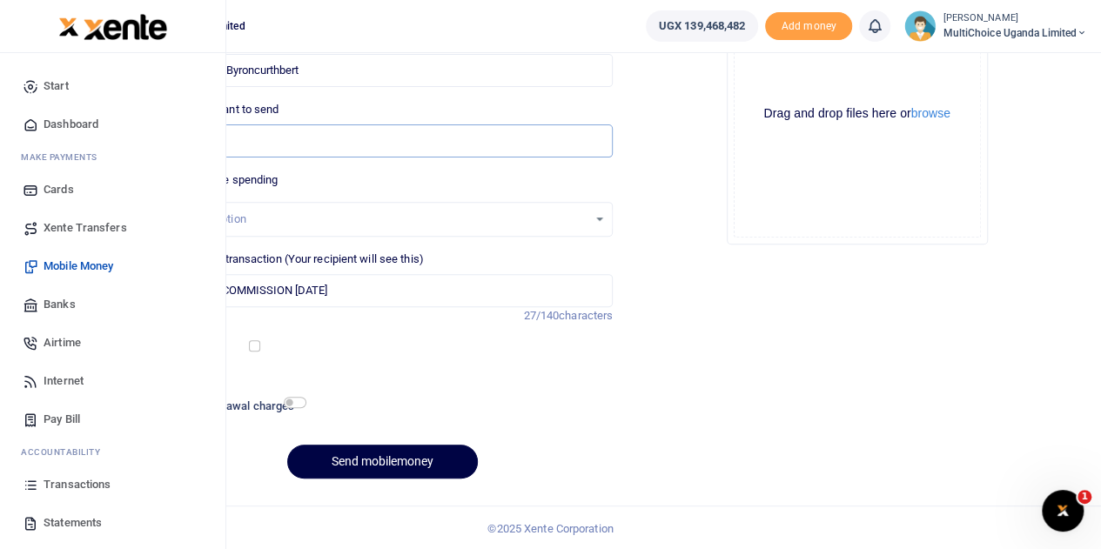
drag, startPoint x: 225, startPoint y: 139, endPoint x: 0, endPoint y: 138, distance: 224.6
click at [0, 138] on body "Start Dashboard M ake Payments Cards Xente Transfers Mobile Money Banks Airtime…" at bounding box center [550, 166] width 1101 height 771
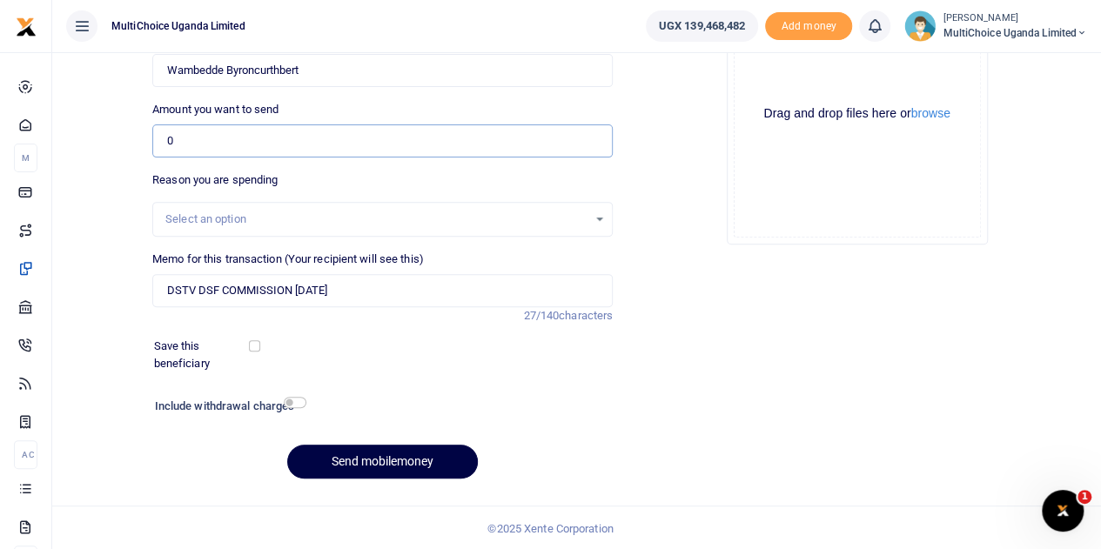
drag, startPoint x: 182, startPoint y: 142, endPoint x: 142, endPoint y: 136, distance: 40.5
click at [142, 136] on div "Back to saved recipients Mobile money Send money to one person Send to many Pho…" at bounding box center [576, 170] width 1035 height 646
paste input "215,00"
type input "215,000"
click at [662, 219] on div "Drop your files here Drag and drop files here or browse Powered by Uppy" at bounding box center [857, 114] width 461 height 289
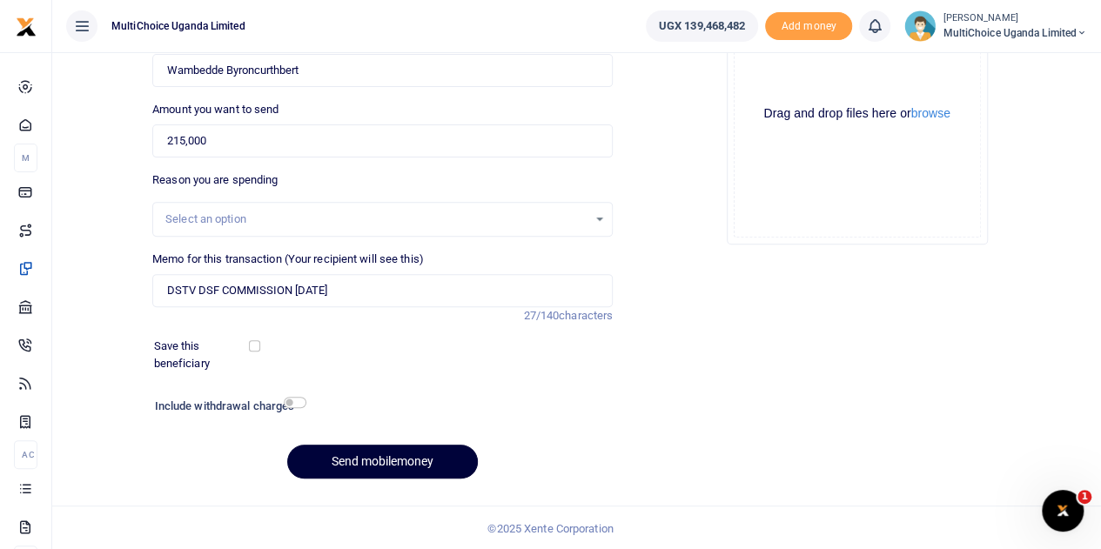
click at [374, 450] on button "Send mobilemoney" at bounding box center [382, 462] width 191 height 34
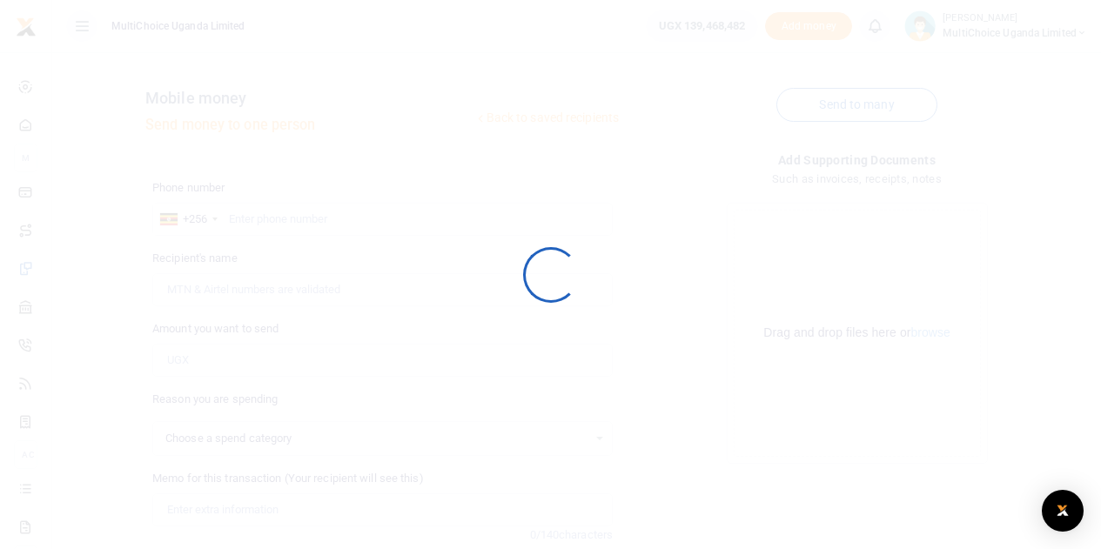
select select
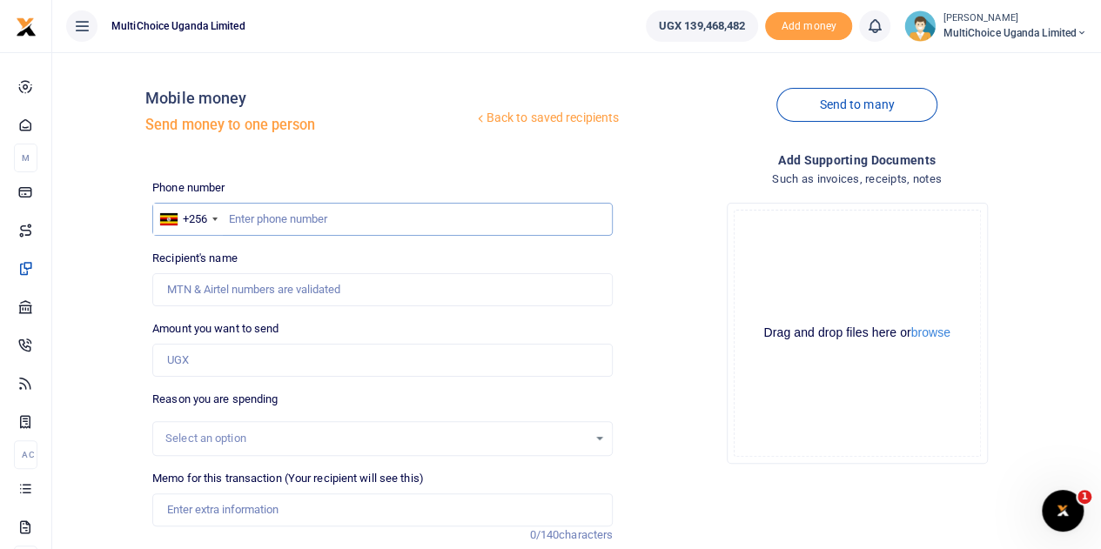
click at [312, 219] on input "text" at bounding box center [382, 219] width 461 height 33
paste input "781673396"
type input "781673396"
type input "[PERSON_NAME]"
type input "781673396"
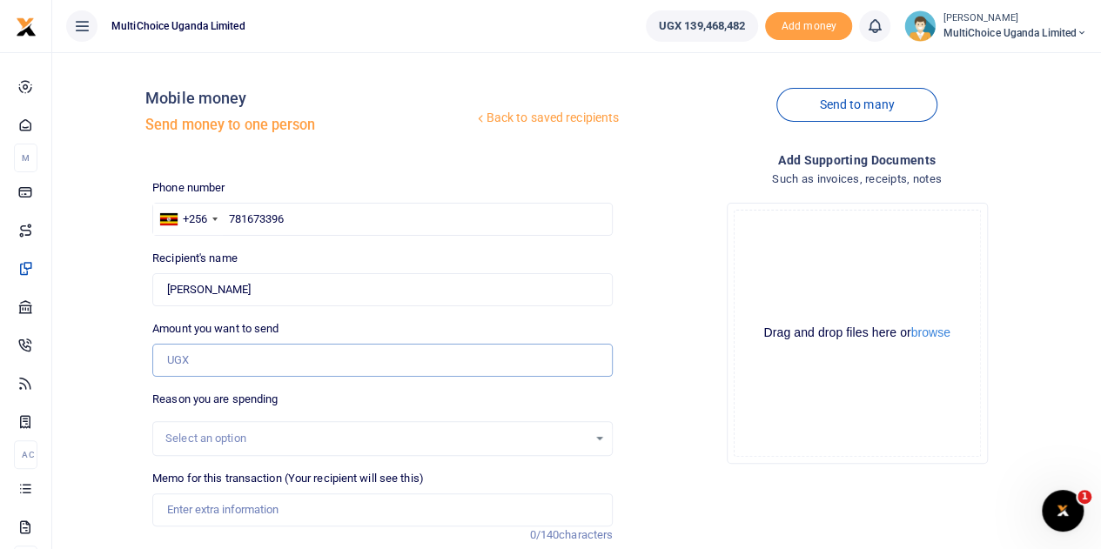
click at [284, 369] on input "Amount you want to send" at bounding box center [382, 360] width 461 height 33
paste input "215000"
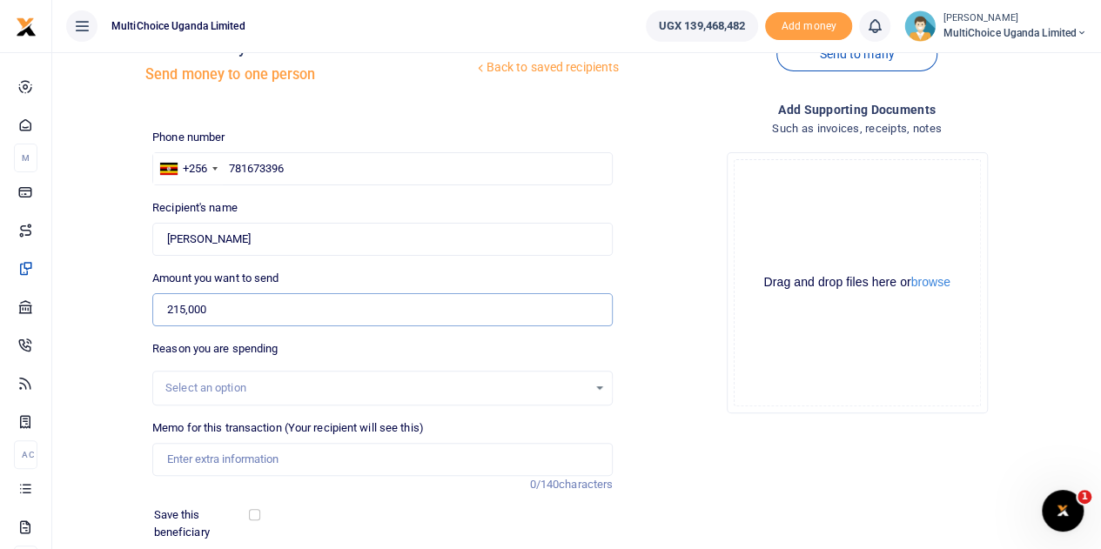
scroll to position [87, 0]
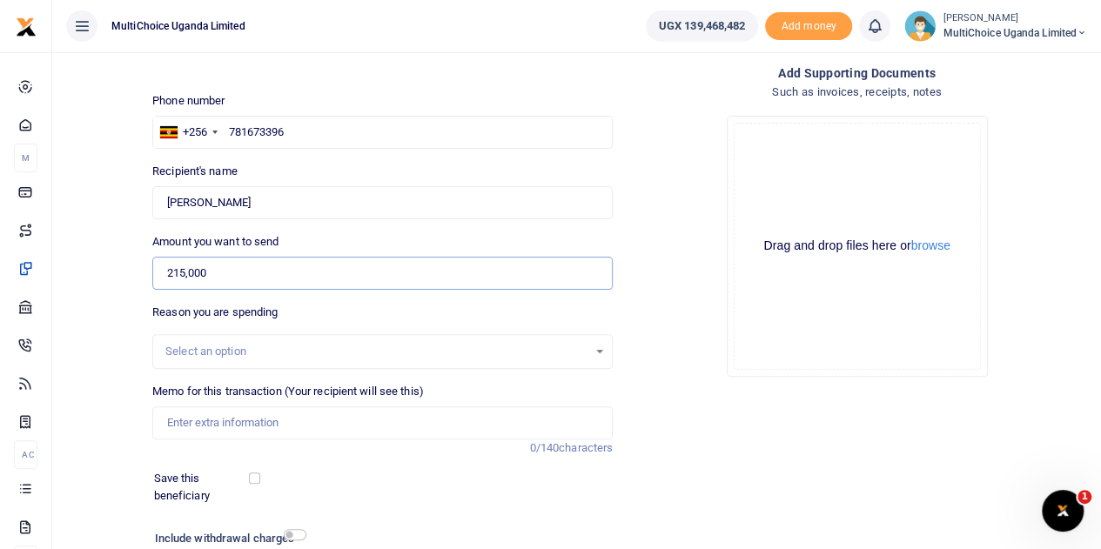
type input "215,000"
click at [315, 427] on input "Memo for this transaction (Your recipient will see this)" at bounding box center [382, 423] width 461 height 33
click at [364, 423] on input "DSTV DSF COMMISSION July 25" at bounding box center [382, 423] width 461 height 33
type input "DSTV DSF COMMISSION July 25"
click at [407, 476] on div "Save this beneficiary" at bounding box center [372, 487] width 450 height 34
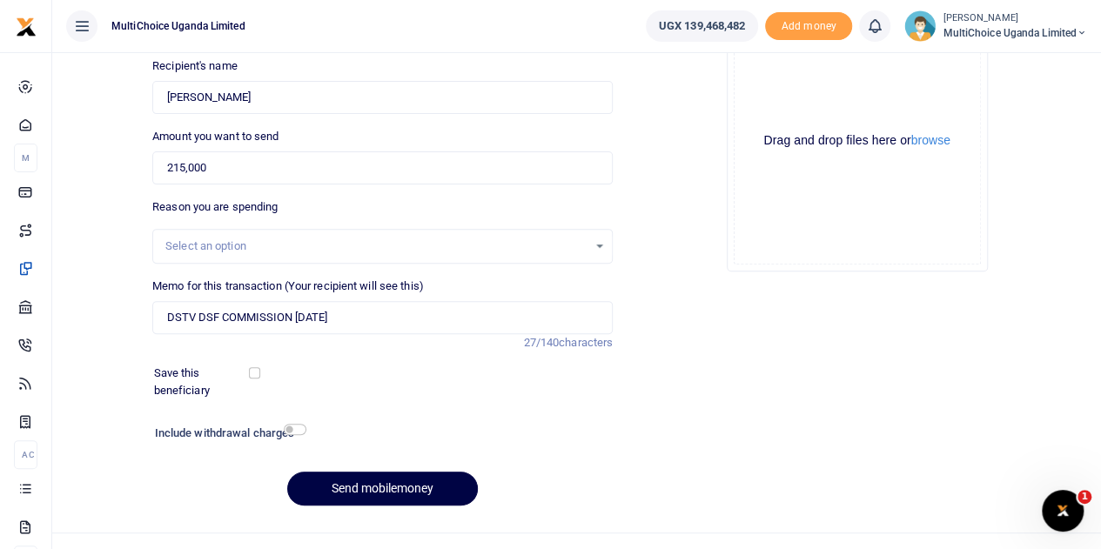
scroll to position [219, 0]
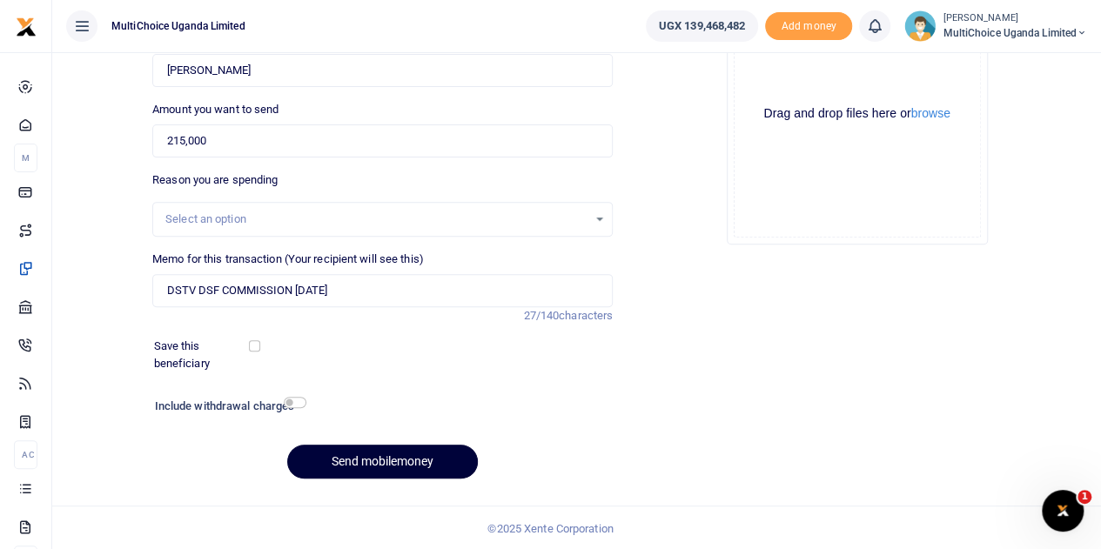
click at [388, 455] on button "Send mobilemoney" at bounding box center [382, 462] width 191 height 34
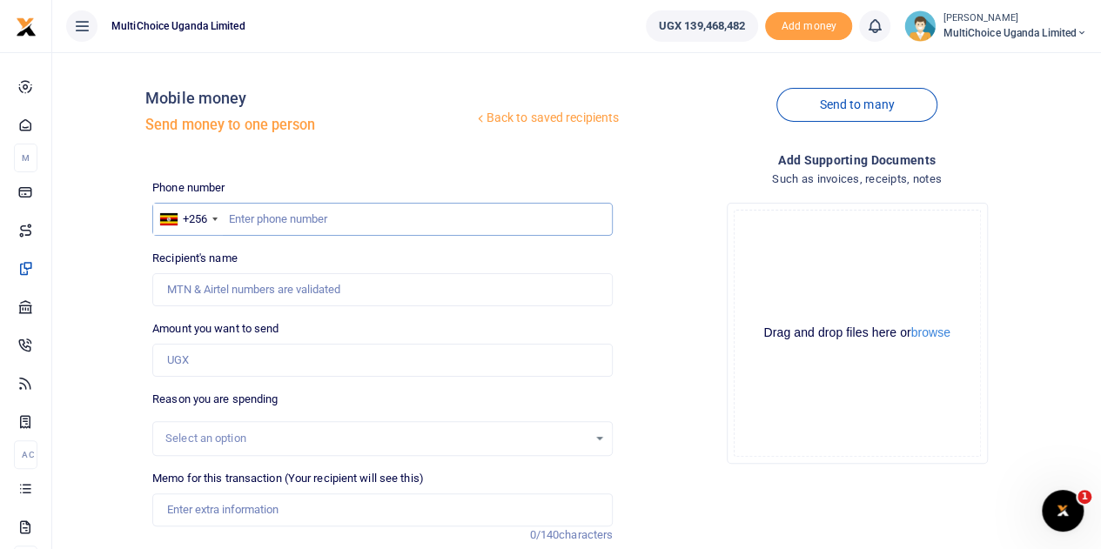
click at [394, 219] on input "text" at bounding box center [382, 219] width 461 height 33
paste input "0707848211"
type input "0707848211"
type input "Faridah Namakula"
type input "0707848211"
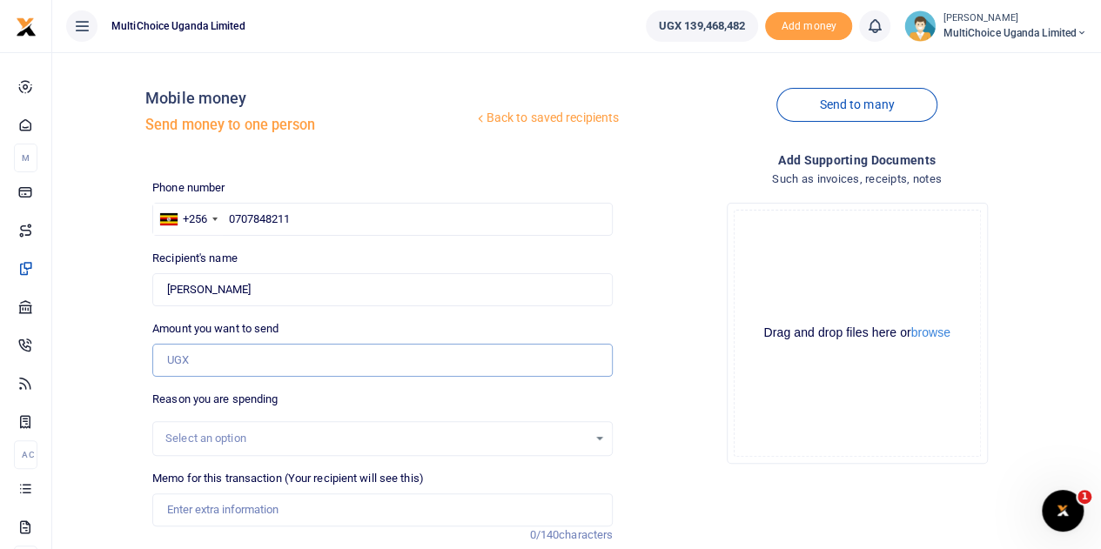
click at [322, 361] on input "Amount you want to send" at bounding box center [382, 360] width 461 height 33
paste input "10200"
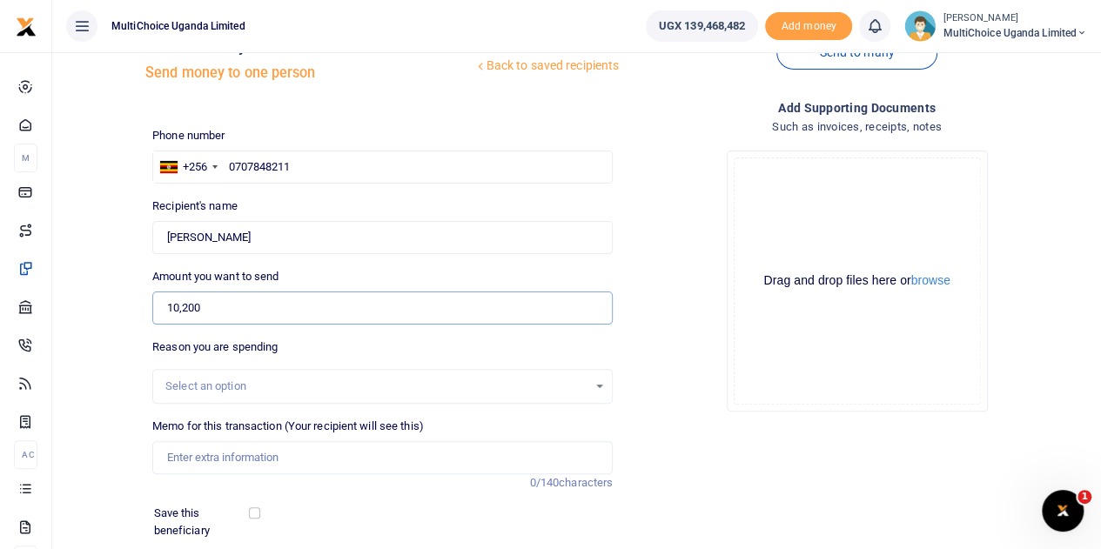
scroll to position [219, 0]
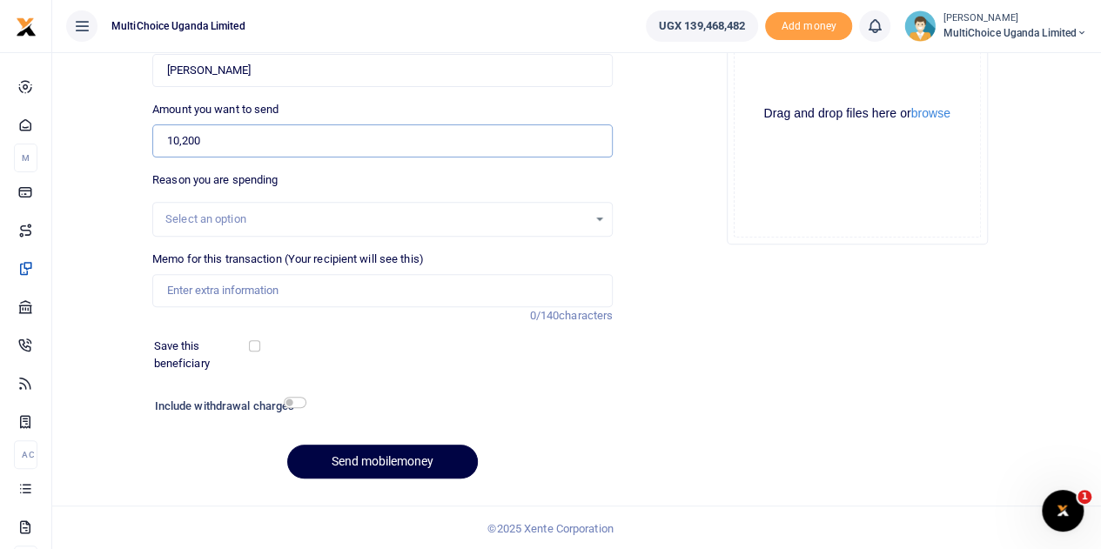
type input "10,200"
click at [321, 292] on input "Memo for this transaction (Your recipient will see this)" at bounding box center [382, 290] width 461 height 33
paste input "Shomax commisson."
type input "Shomax commisson July 25"
click at [390, 461] on button "Send mobilemoney" at bounding box center [382, 462] width 191 height 34
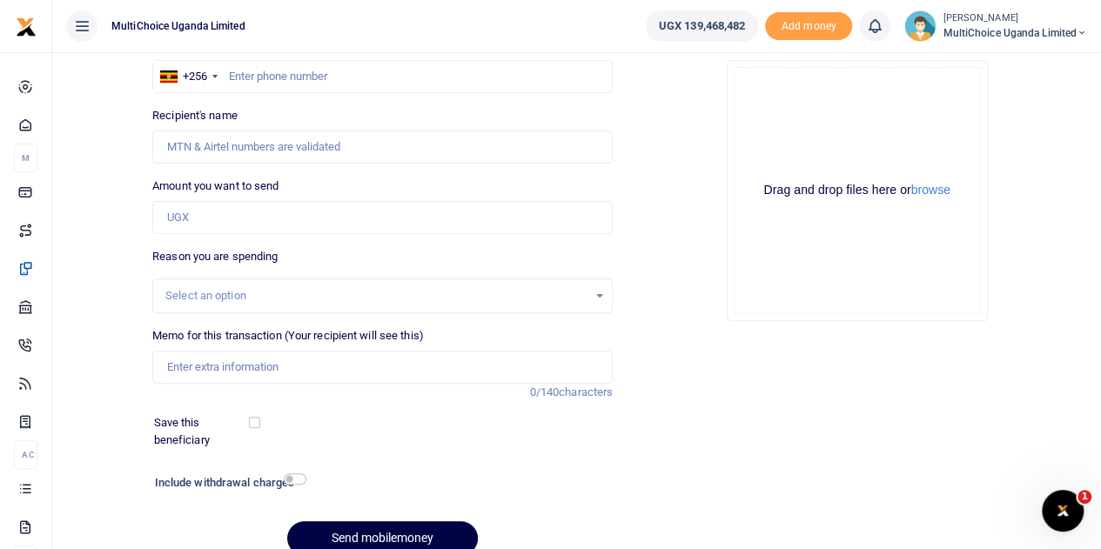
scroll to position [45, 0]
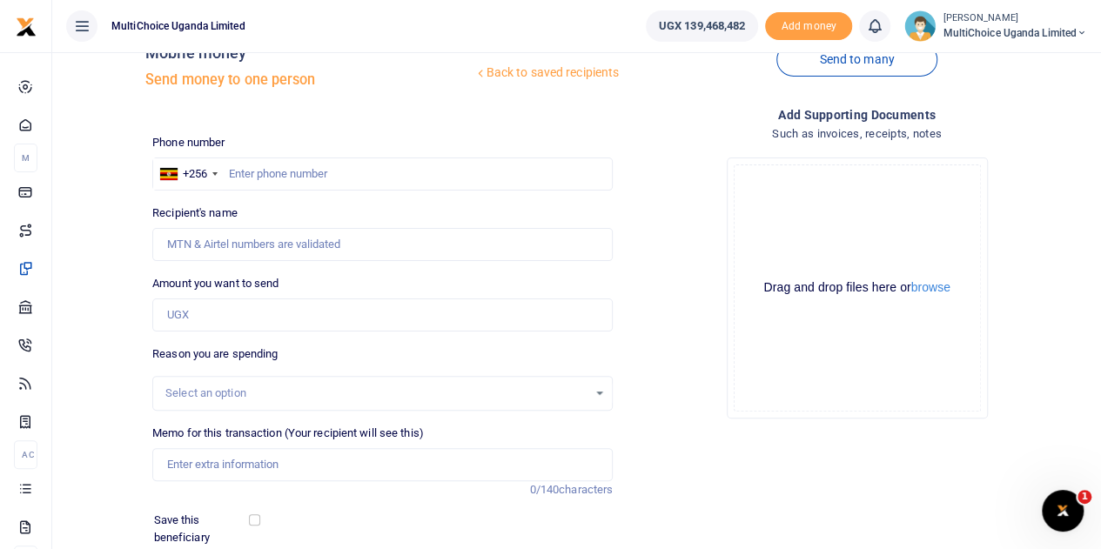
click at [962, 36] on span "MultiChoice Uganda Limited" at bounding box center [1015, 33] width 145 height 16
click at [1019, 55] on link "Switch accounts" at bounding box center [1021, 63] width 138 height 24
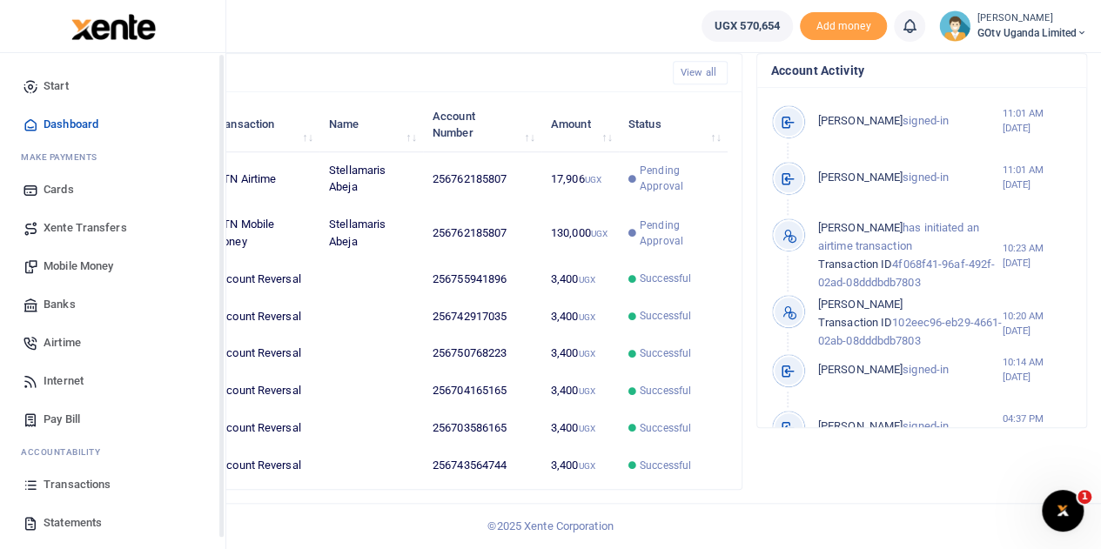
scroll to position [71, 0]
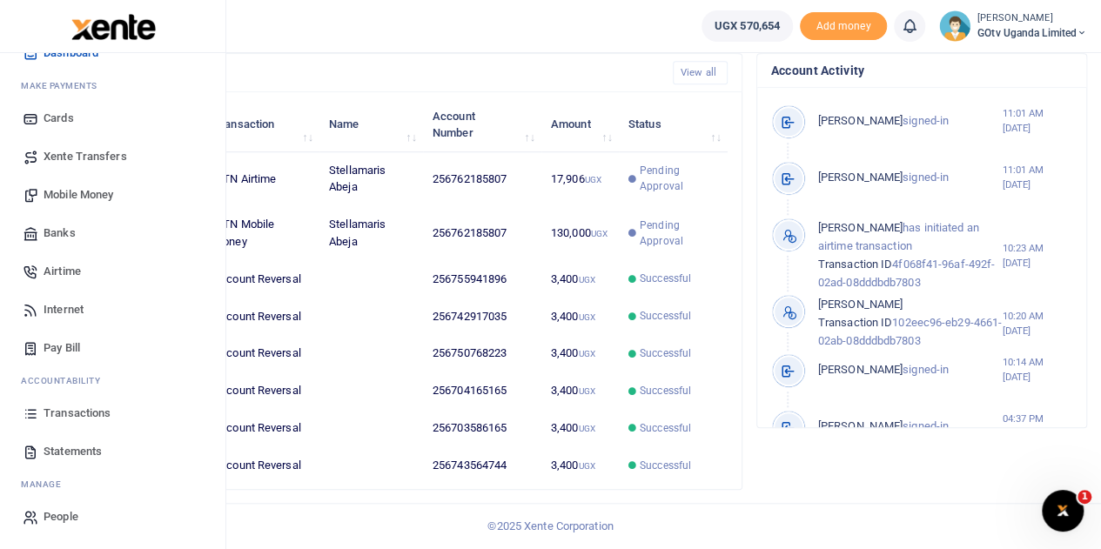
click at [98, 184] on link "Mobile Money" at bounding box center [113, 195] width 198 height 38
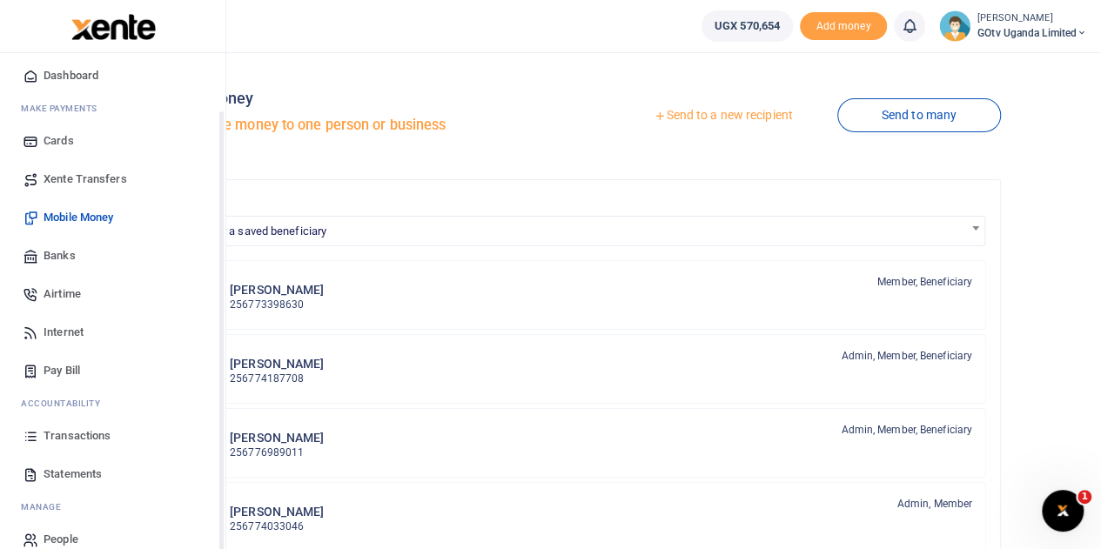
scroll to position [71, 0]
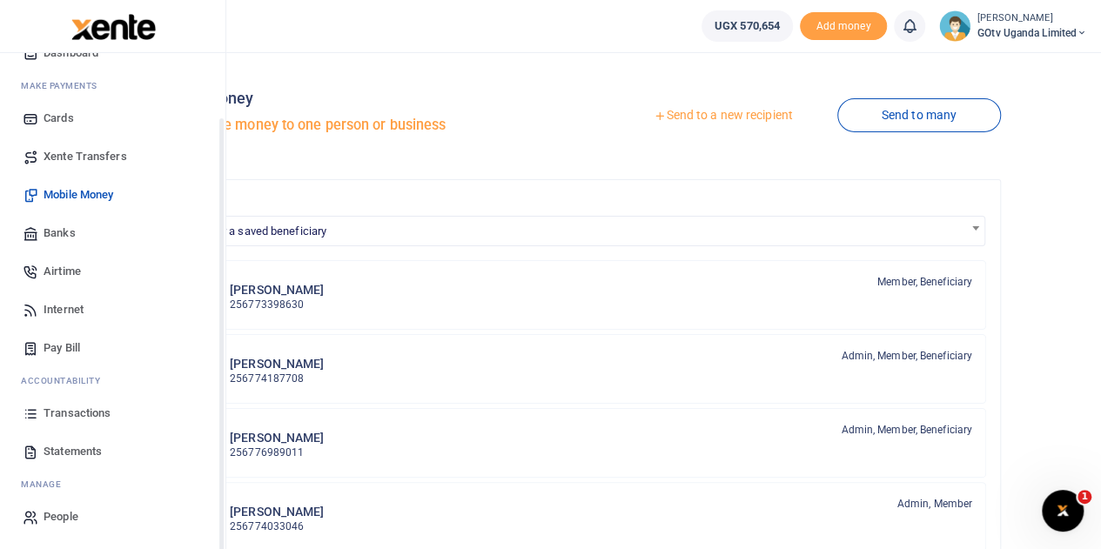
click at [81, 274] on span "Airtime" at bounding box center [62, 271] width 37 height 17
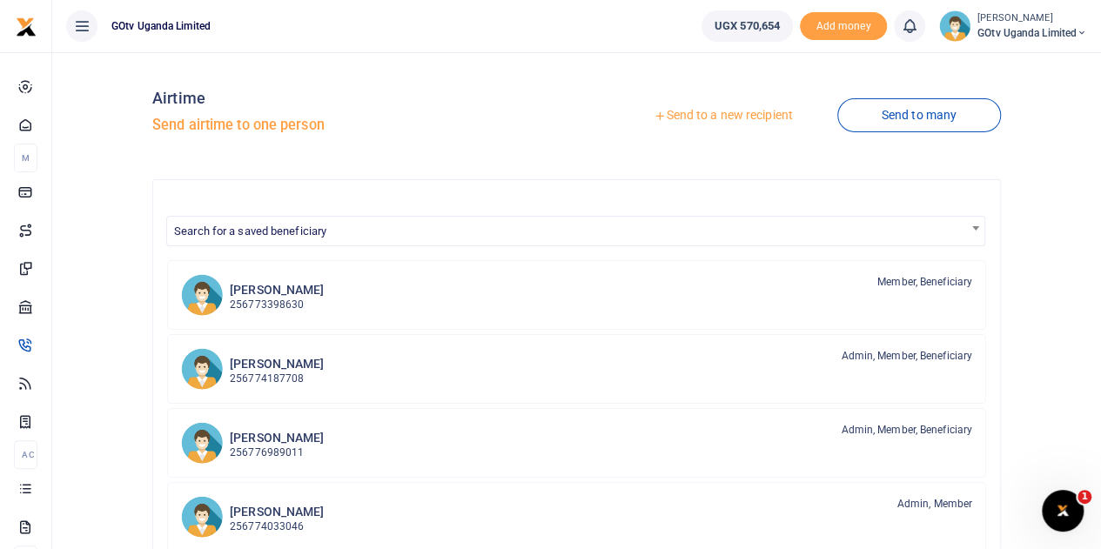
click at [769, 114] on link "Send to a new recipient" at bounding box center [722, 115] width 227 height 31
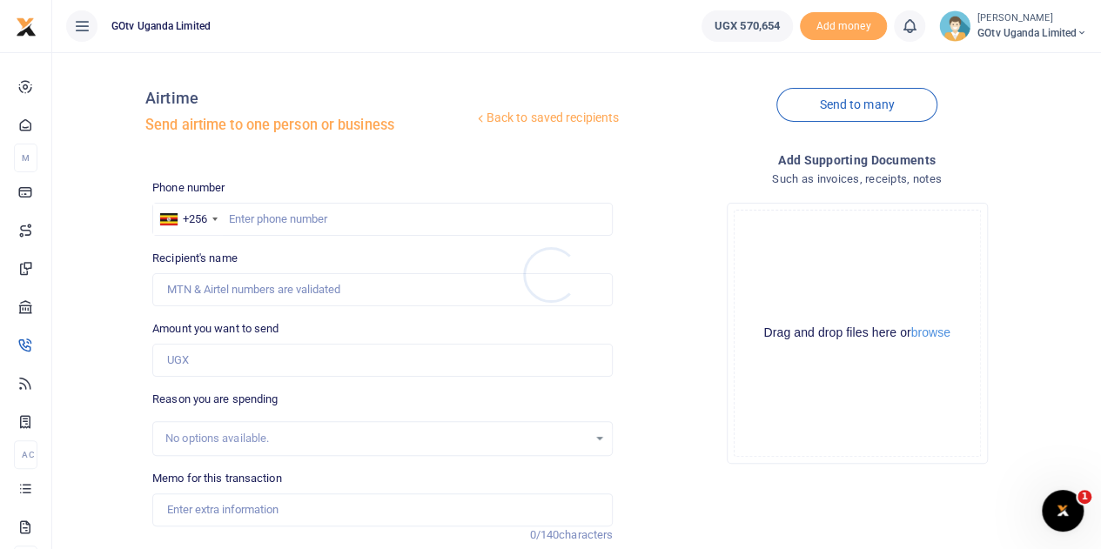
click at [381, 224] on div at bounding box center [550, 274] width 1101 height 549
click at [390, 219] on input "text" at bounding box center [382, 219] width 461 height 33
paste input "781673396"
type input "781673396"
type input "[PERSON_NAME]"
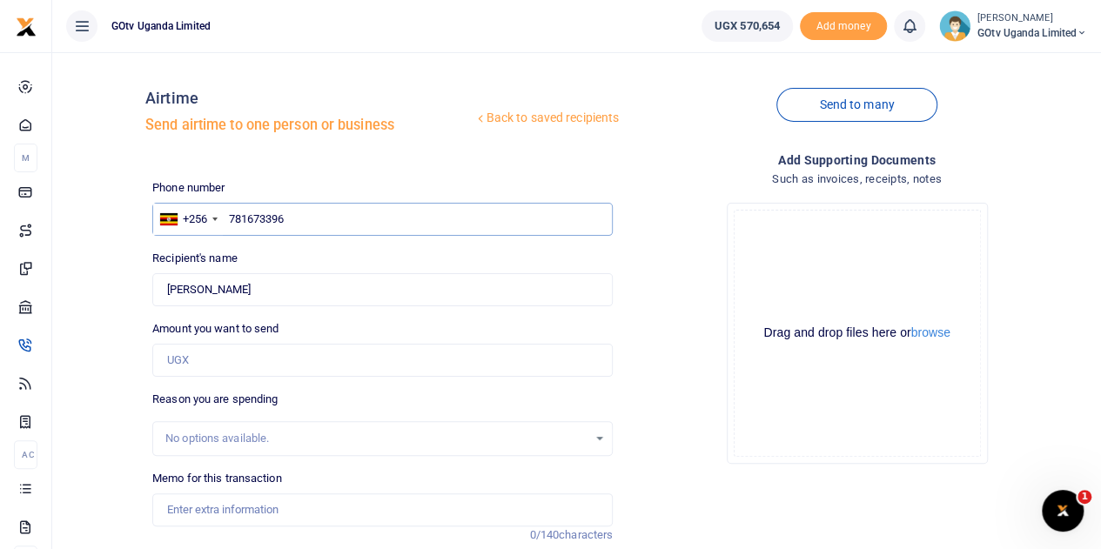
type input "781673396"
click at [246, 363] on input "Amount you want to send" at bounding box center [382, 360] width 461 height 33
paste input "30000"
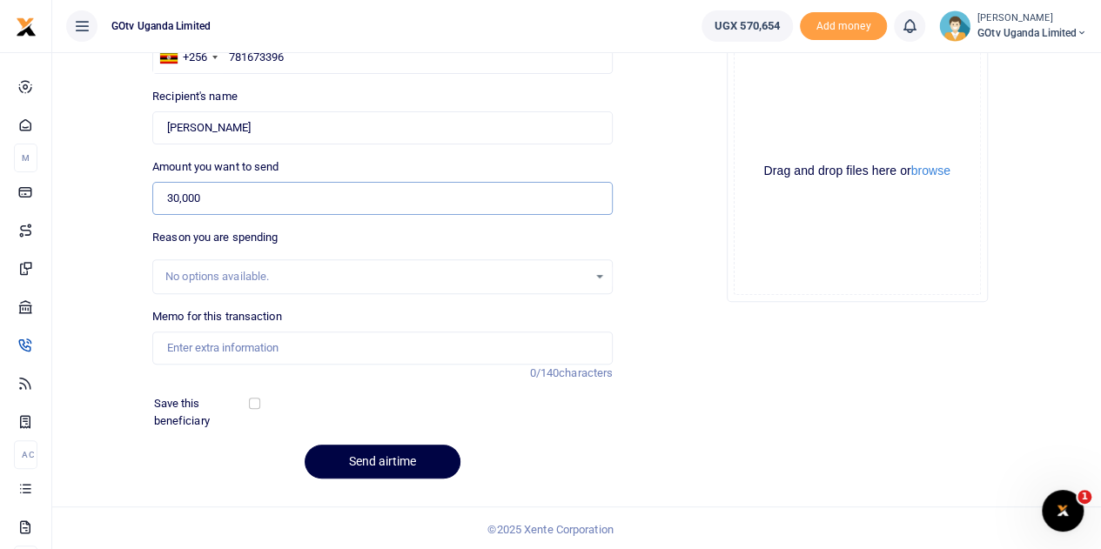
scroll to position [163, 0]
type input "30,000"
click at [310, 336] on input "Memo for this transaction" at bounding box center [382, 347] width 461 height 33
click at [305, 356] on input "Memo for this transaction" at bounding box center [382, 347] width 461 height 33
type input "Sales Bonus Airtime [DATE]"
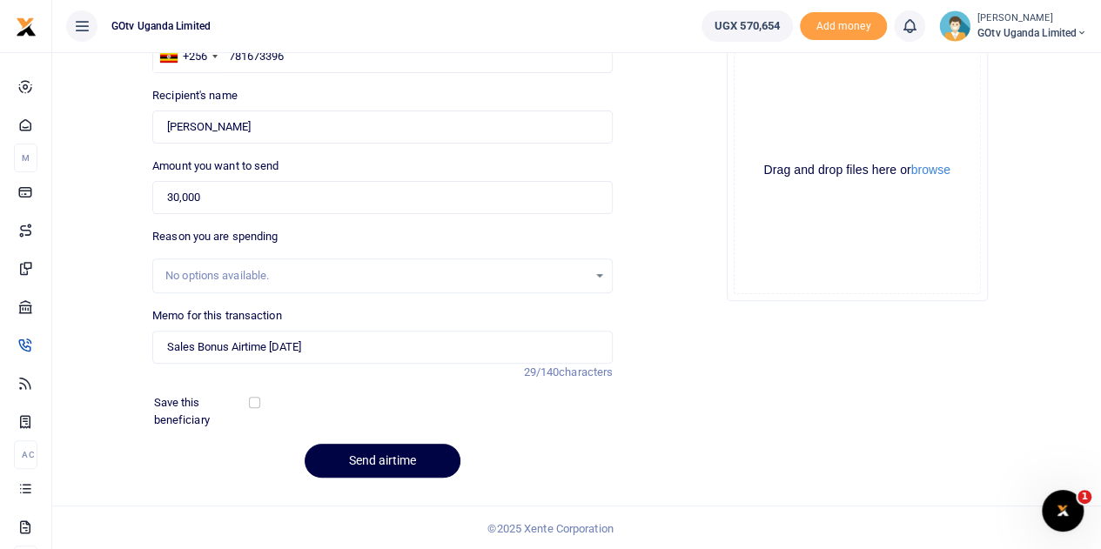
click at [630, 306] on div "Drop your files here Drag and drop files here or browse Powered by Uppy" at bounding box center [857, 170] width 461 height 289
click at [356, 454] on button "Send airtime" at bounding box center [383, 461] width 156 height 34
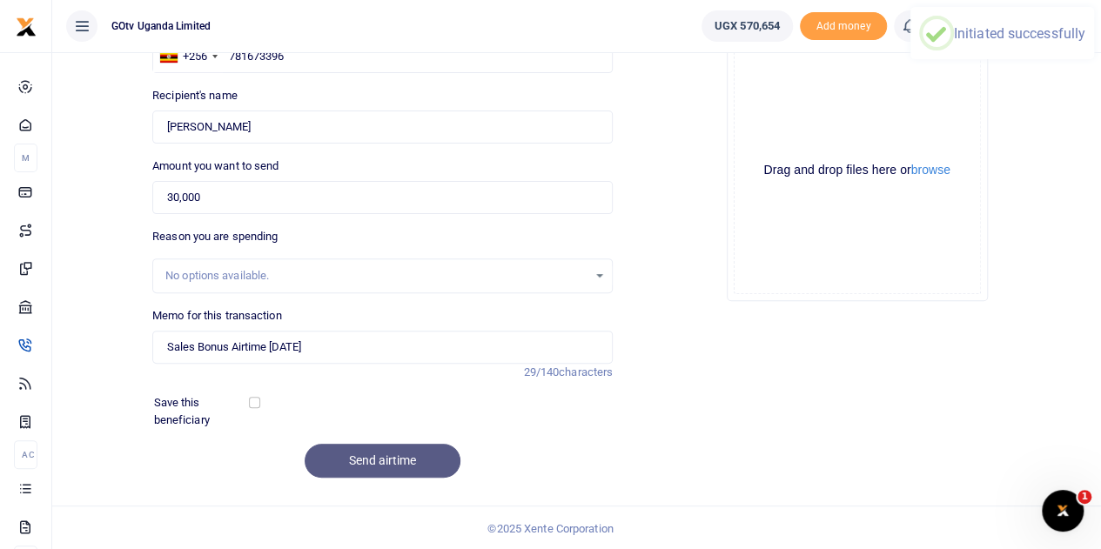
scroll to position [0, 0]
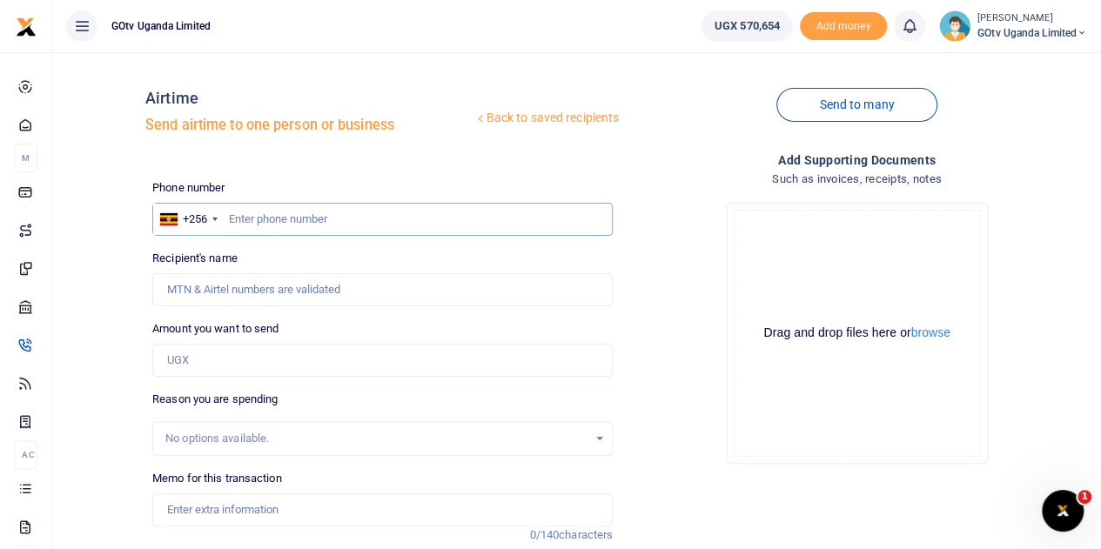
click at [262, 213] on input "text" at bounding box center [382, 219] width 461 height 33
paste input "781673396"
type input "781673396"
type input "Akim Maate"
type input "781673396"
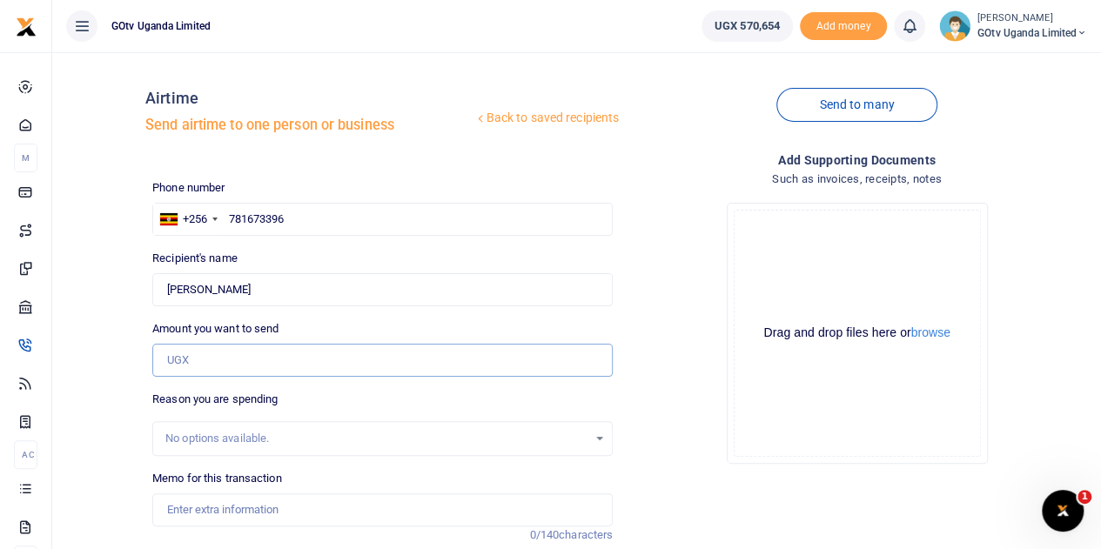
click at [310, 370] on input "Amount you want to send" at bounding box center [382, 360] width 461 height 33
paste input "80000"
type input "80,000"
click at [269, 507] on input "Memo for this transaction" at bounding box center [382, 510] width 461 height 33
paste input "GOTV DSF COMMISSION JULY 25"
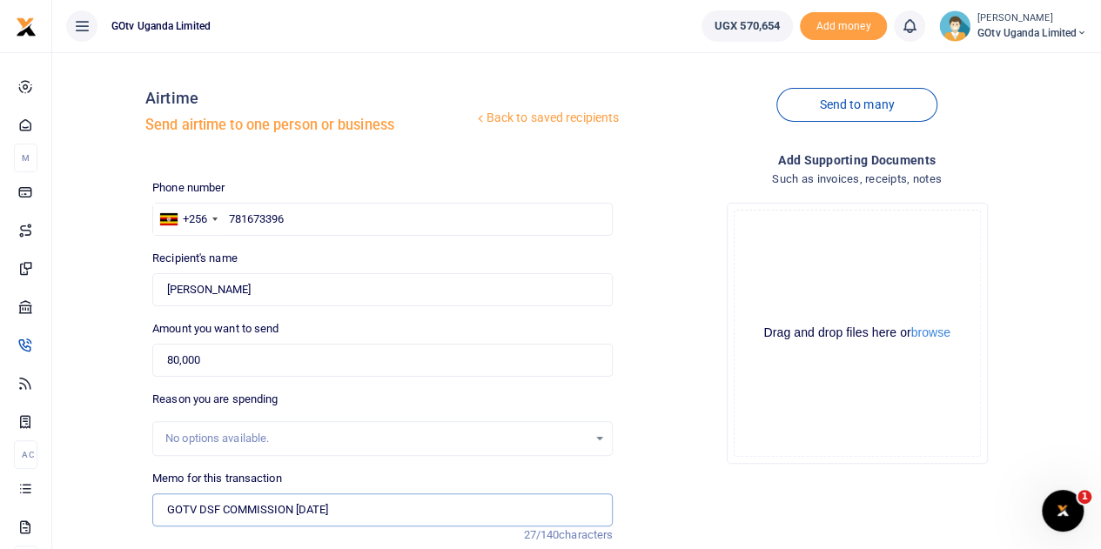
type input "GOTV DSF COMMISSION JULY 25"
click at [676, 506] on div "Add supporting Documents Such as invoices, receipts, notes Drop your files here…" at bounding box center [857, 403] width 475 height 505
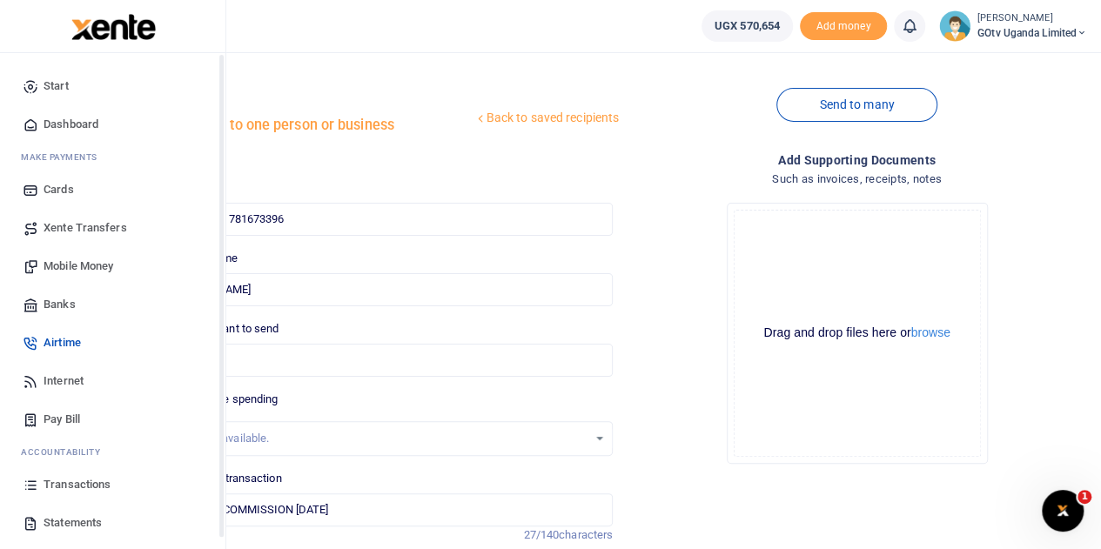
click at [64, 260] on span "Mobile Money" at bounding box center [79, 266] width 70 height 17
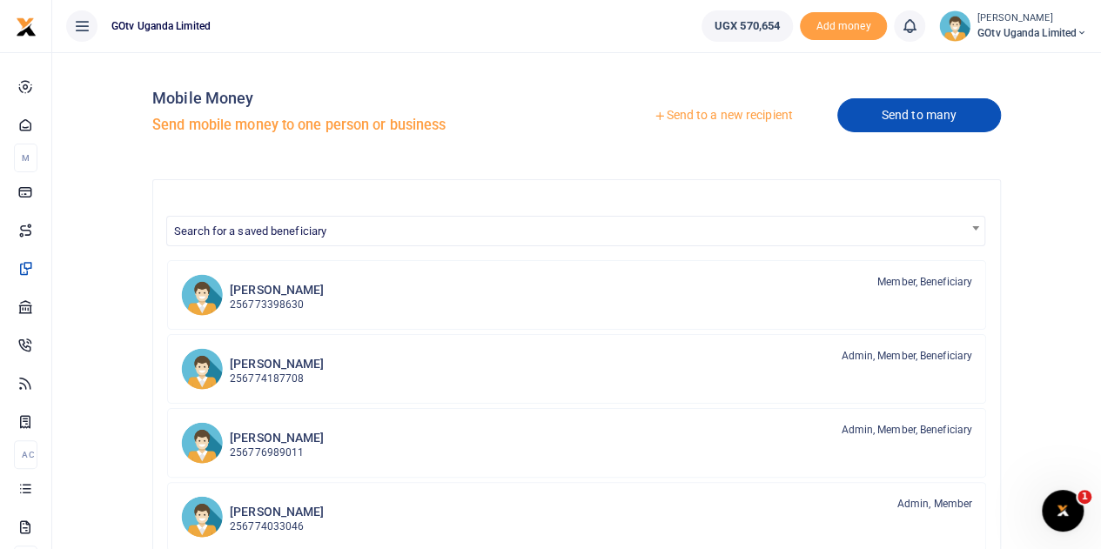
click at [905, 122] on link "Send to many" at bounding box center [920, 115] width 164 height 34
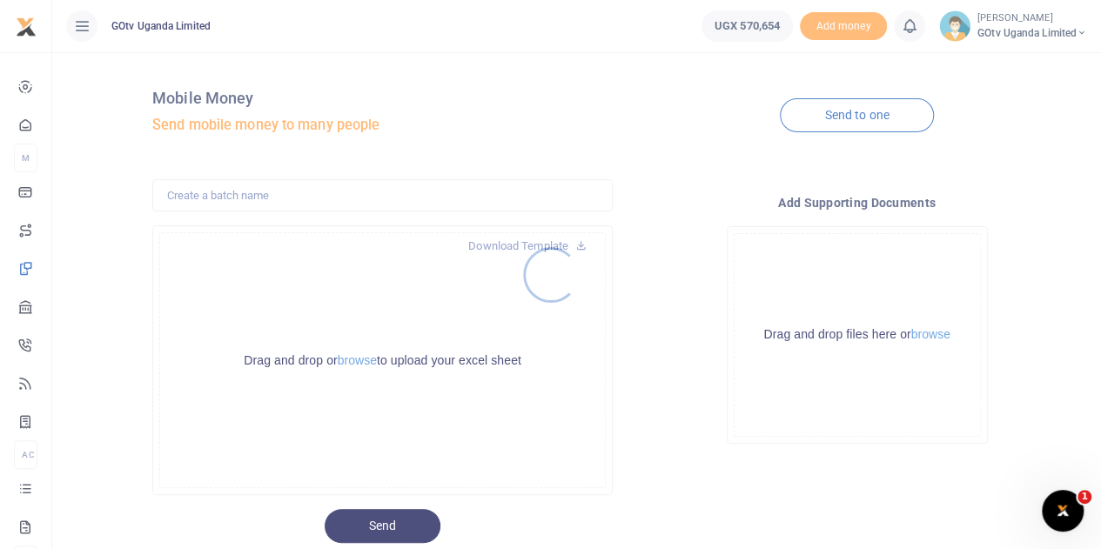
click at [854, 112] on div at bounding box center [550, 274] width 1101 height 549
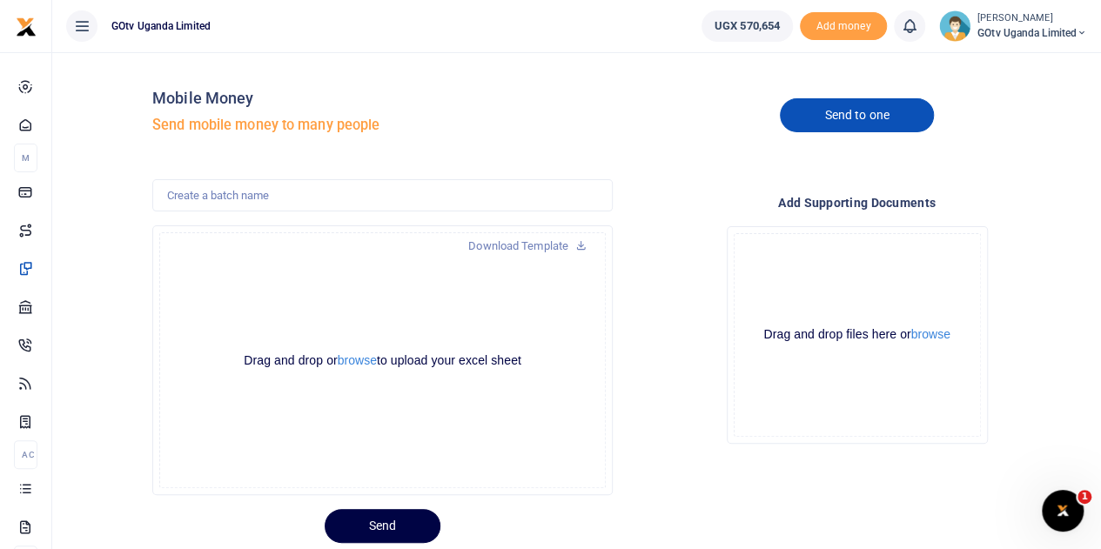
click at [865, 115] on link "Send to one" at bounding box center [856, 115] width 153 height 34
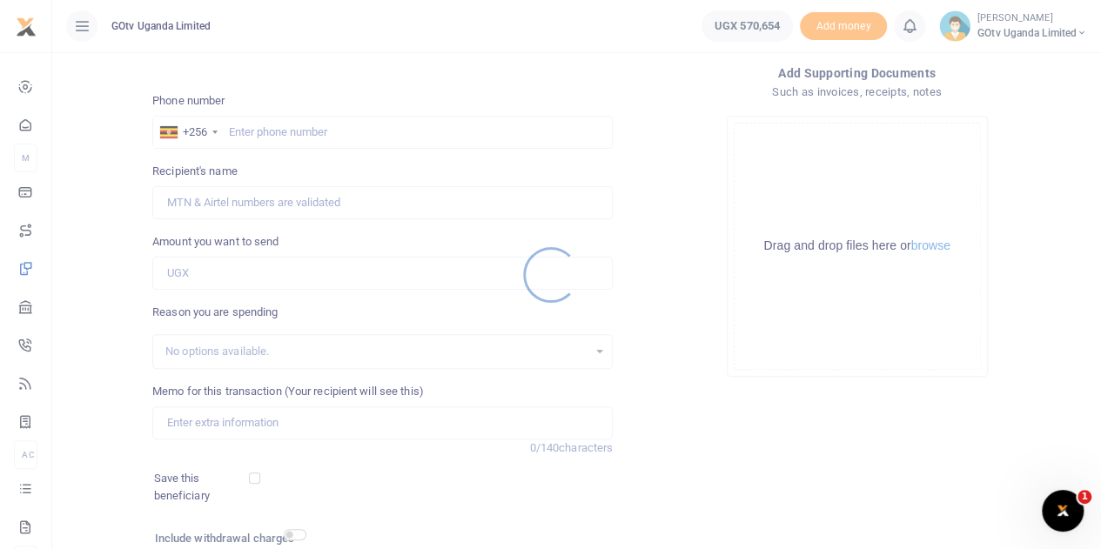
scroll to position [174, 0]
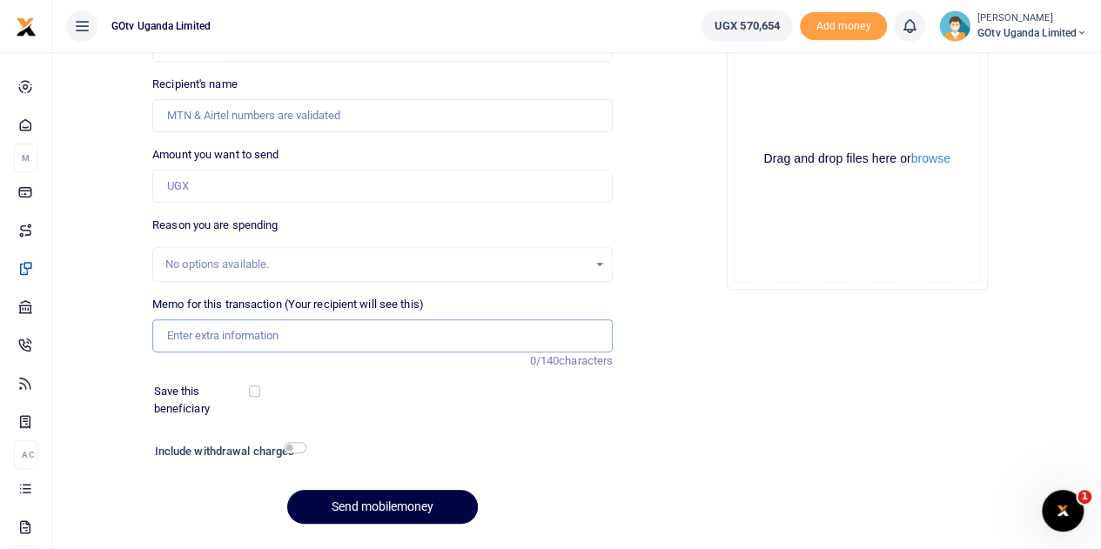
click at [284, 345] on input "Memo for this transaction (Your recipient will see this)" at bounding box center [382, 336] width 461 height 33
paste input "GOTV DSF COMMISSION [DATE]"
type input "GOTV DSF COMMISSION [DATE]"
click at [276, 186] on input "Amount you want to send" at bounding box center [382, 186] width 461 height 33
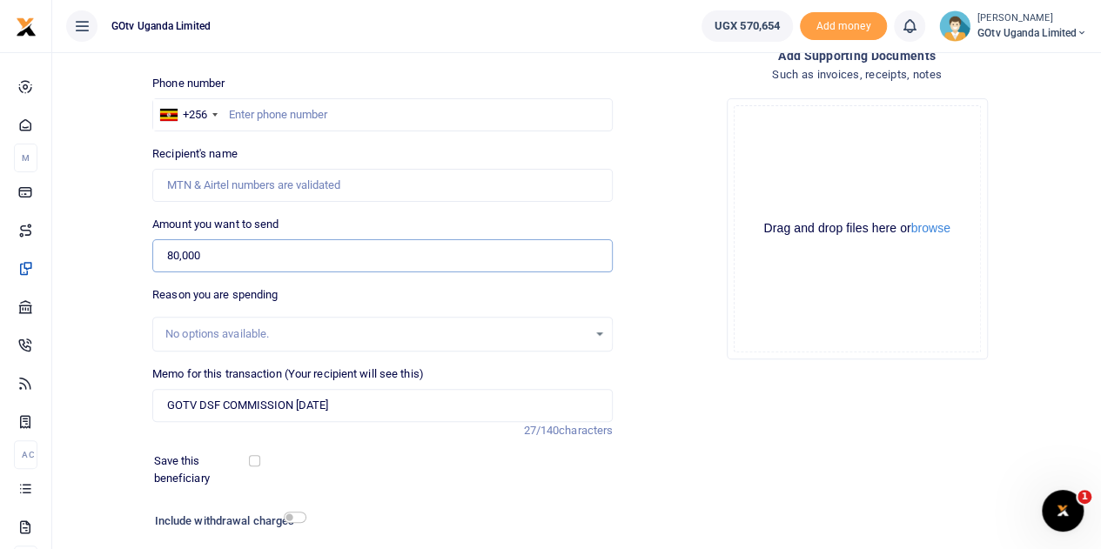
scroll to position [0, 0]
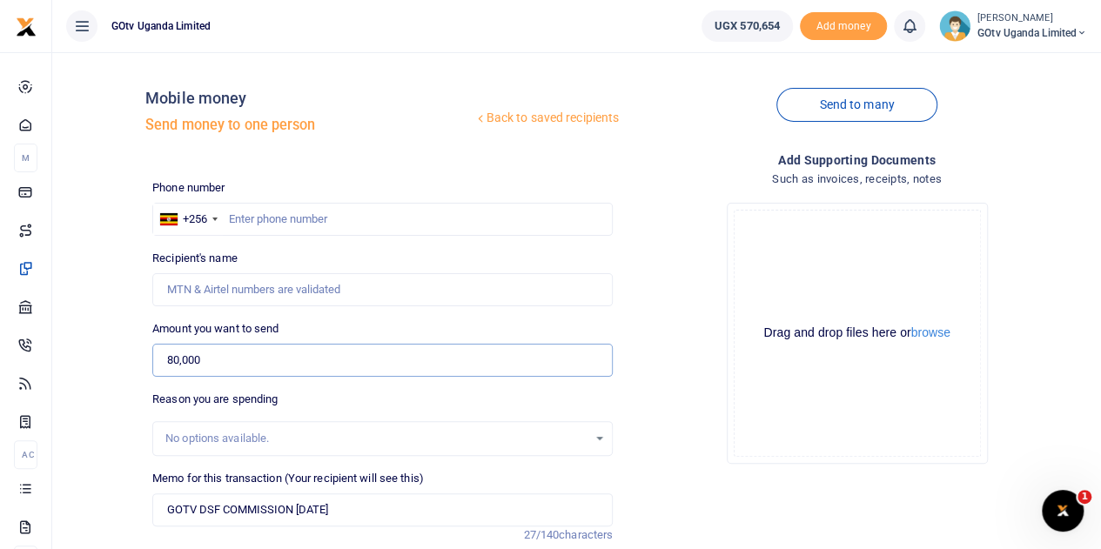
type input "80,000"
click at [260, 222] on input "text" at bounding box center [382, 219] width 461 height 33
paste input "781673396"
type input "781673396"
type input "Akim Maate"
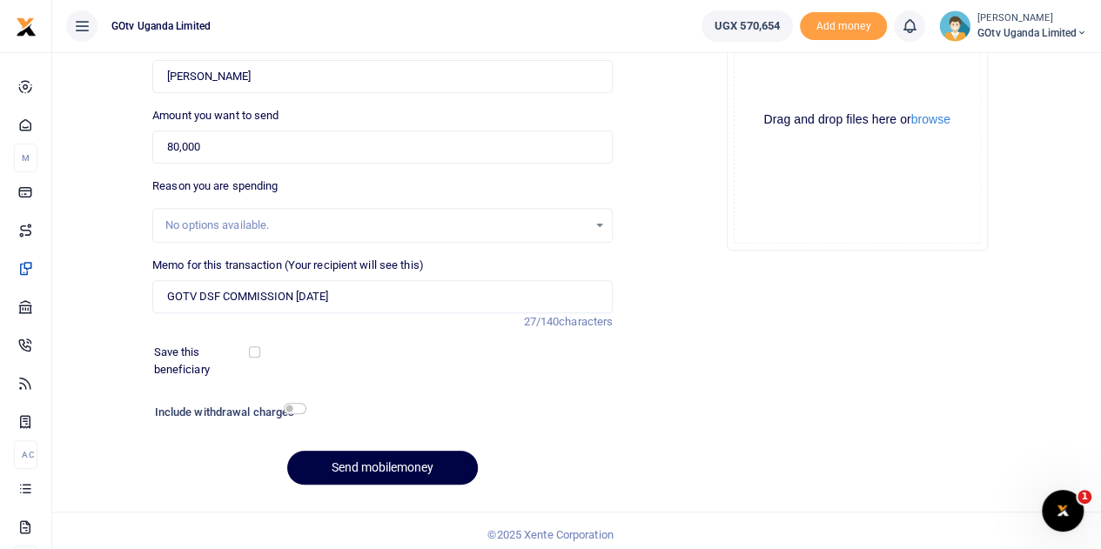
scroll to position [219, 0]
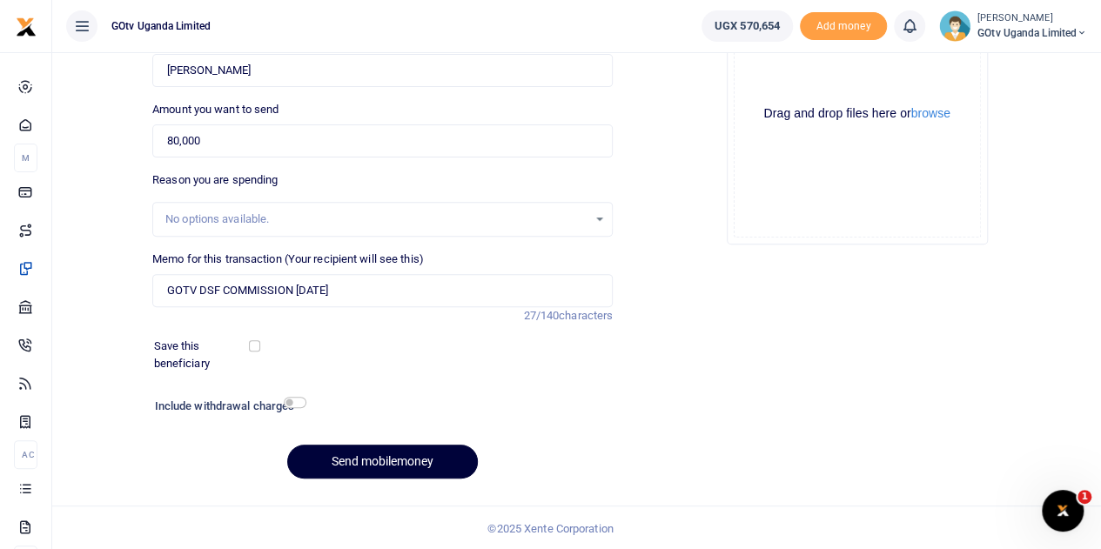
type input "781673396"
click at [374, 454] on button "Send mobilemoney" at bounding box center [382, 462] width 191 height 34
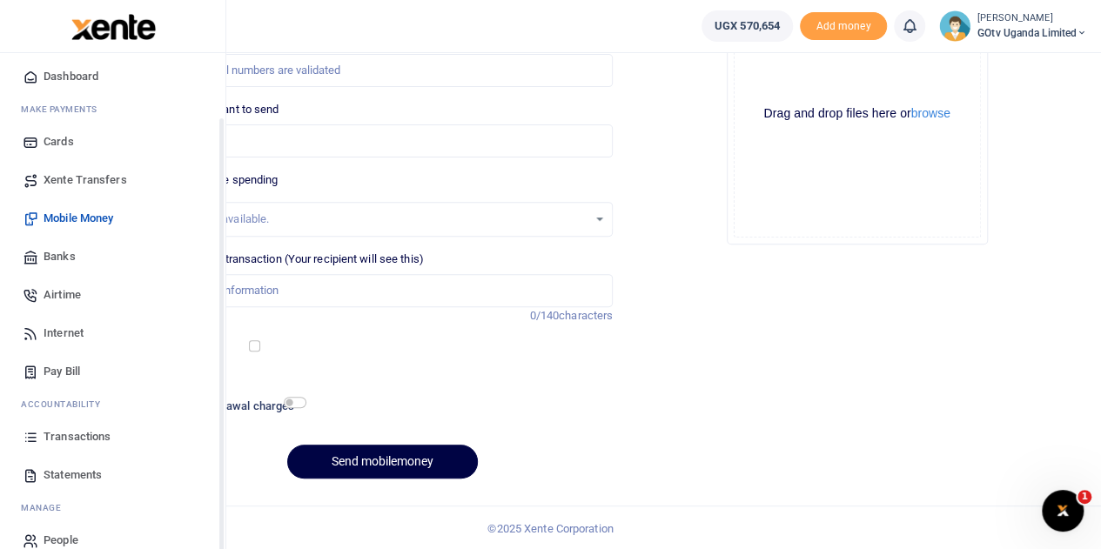
scroll to position [71, 0]
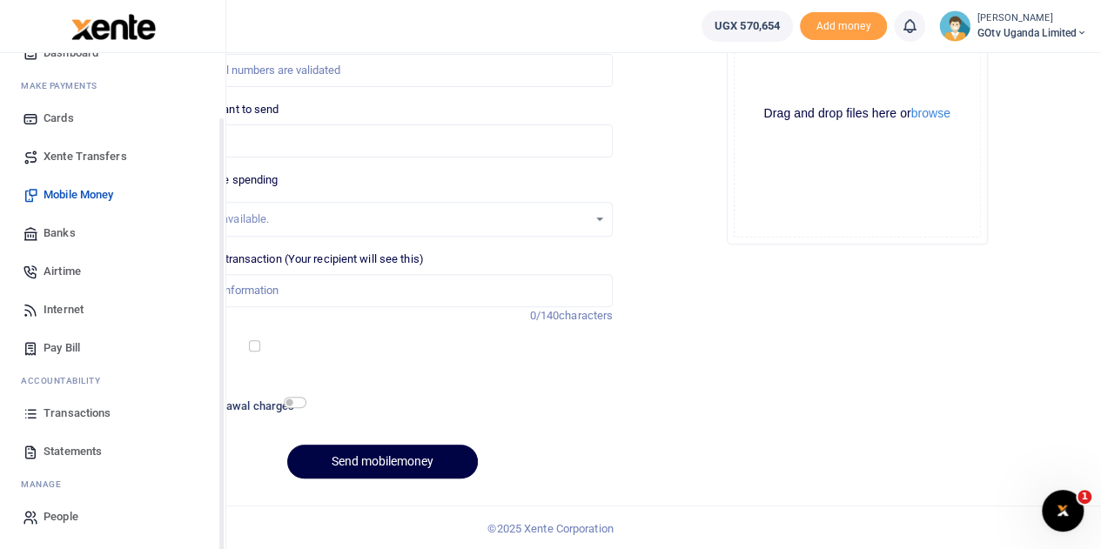
click at [56, 415] on span "Transactions" at bounding box center [77, 413] width 67 height 17
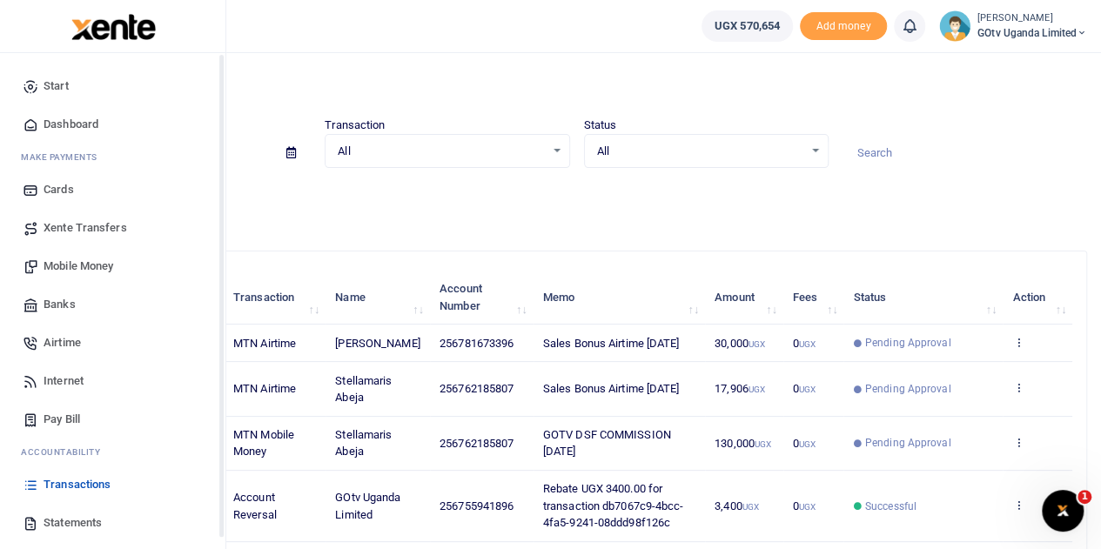
click at [70, 483] on span "Transactions" at bounding box center [77, 484] width 67 height 17
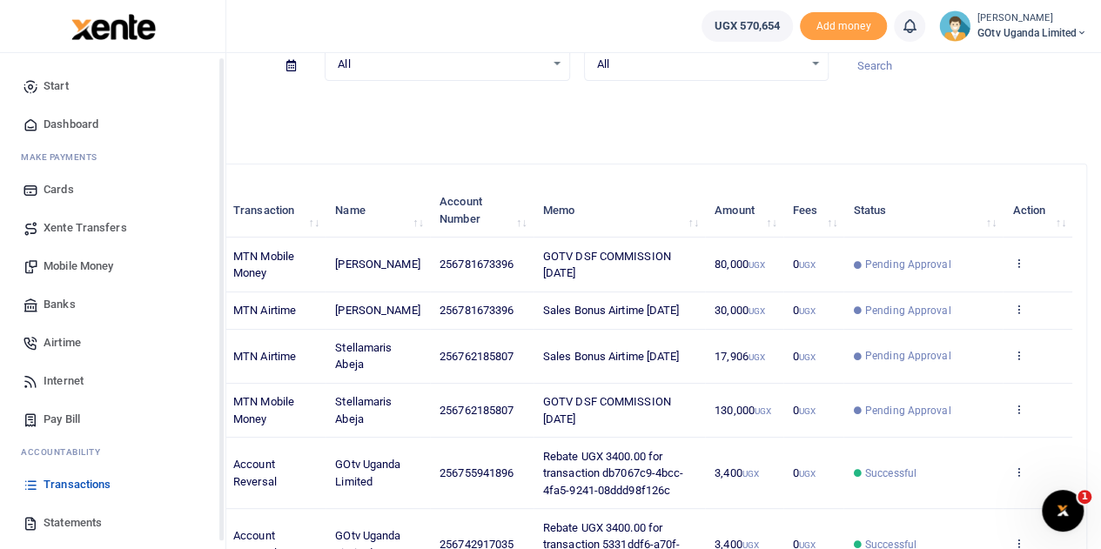
scroll to position [71, 0]
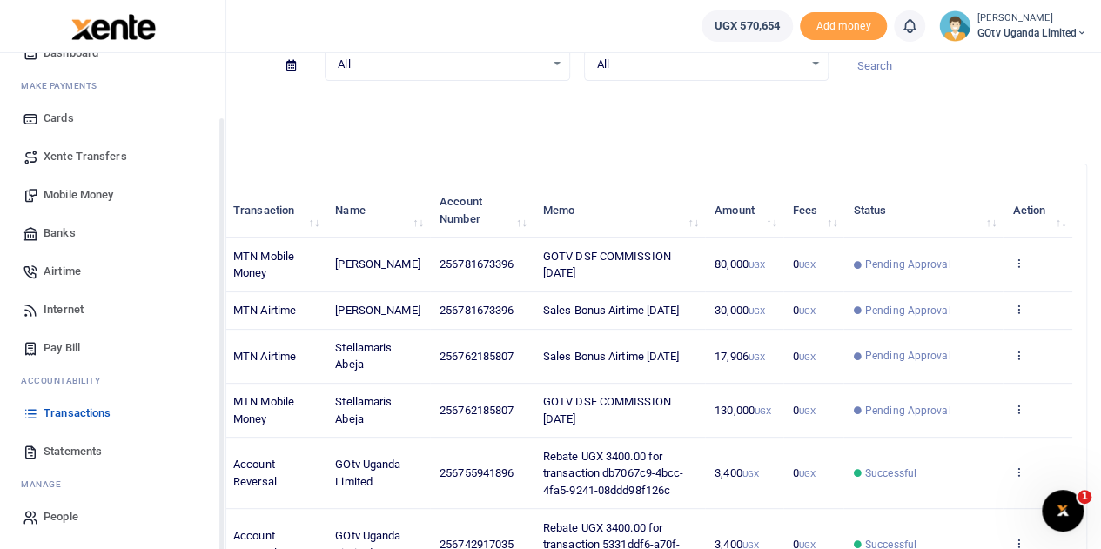
click at [89, 192] on span "Mobile Money" at bounding box center [79, 194] width 70 height 17
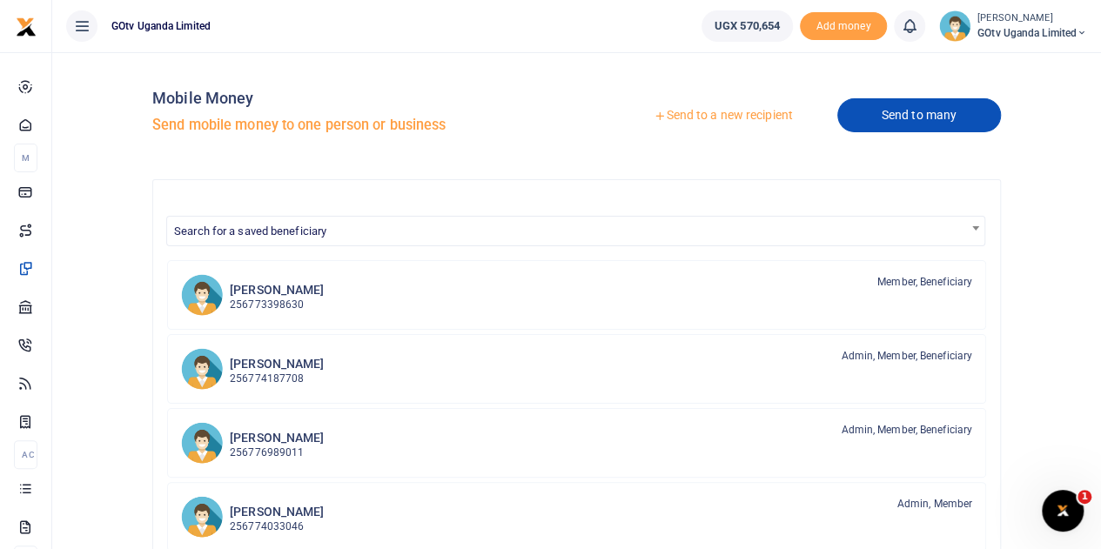
click at [899, 112] on link "Send to many" at bounding box center [920, 115] width 164 height 34
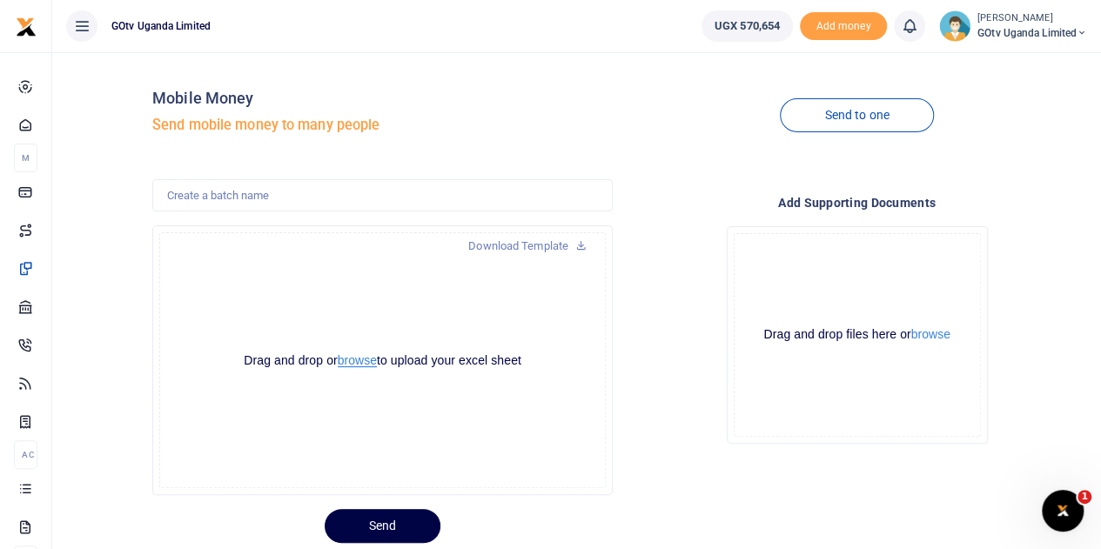
click at [357, 359] on button "browse" at bounding box center [357, 360] width 39 height 13
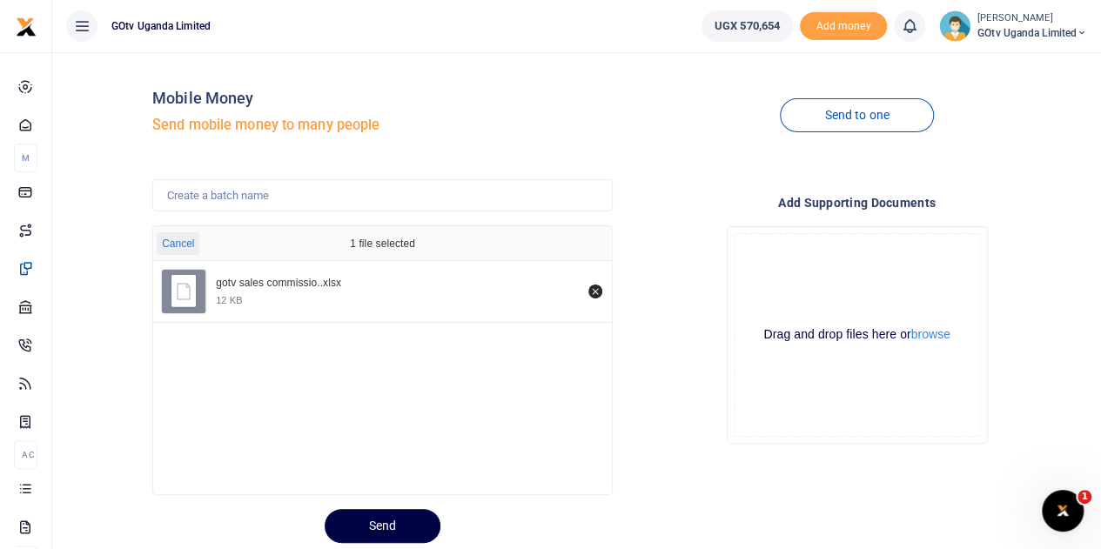
scroll to position [52, 0]
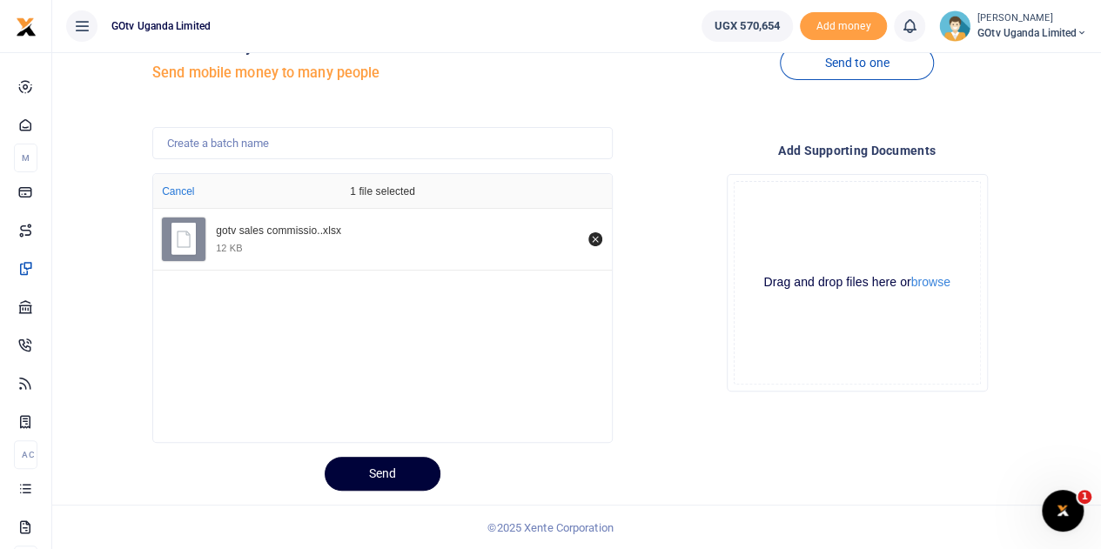
click at [399, 475] on button "Send" at bounding box center [383, 474] width 116 height 34
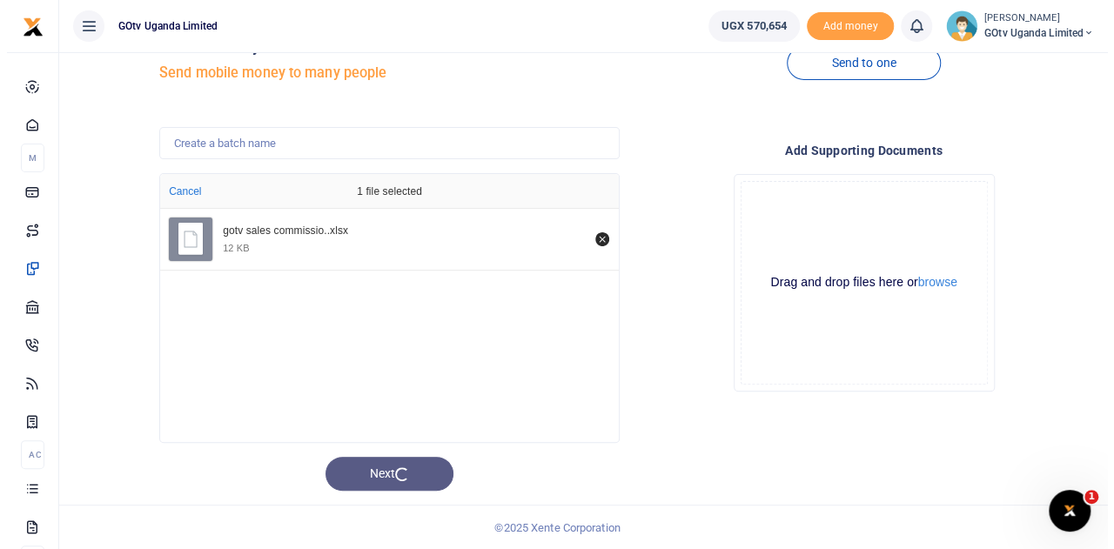
scroll to position [0, 0]
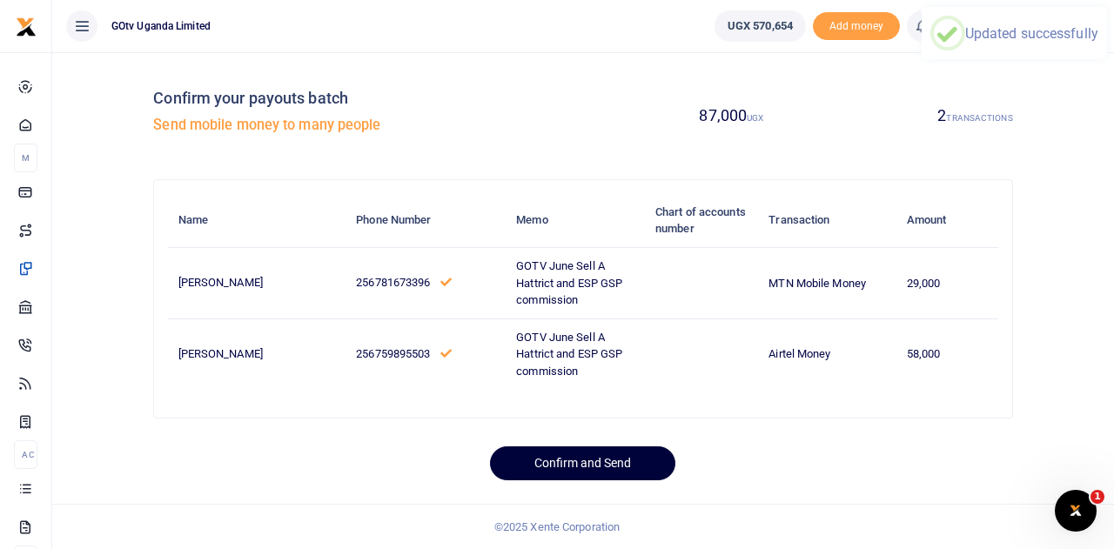
click at [568, 469] on button "Confirm and Send" at bounding box center [582, 464] width 185 height 34
